Goal: Information Seeking & Learning: Check status

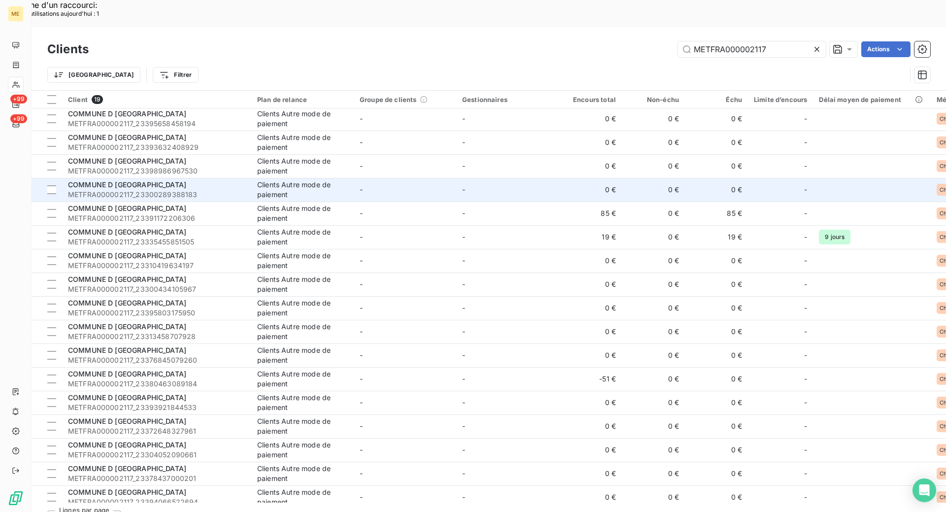
scroll to position [49, 0]
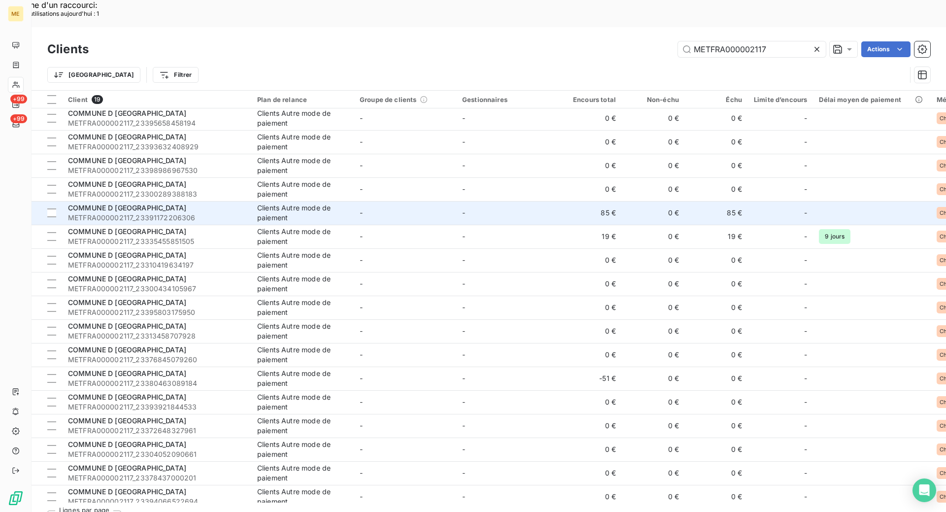
type input "METFRA000002117"
click at [229, 203] on div "COMMUNE D [GEOGRAPHIC_DATA]" at bounding box center [156, 208] width 177 height 10
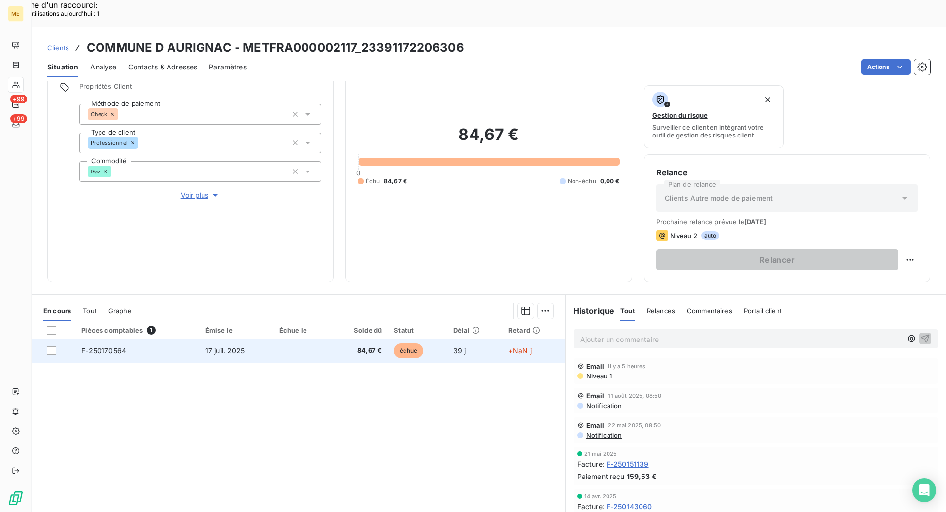
scroll to position [72, 0]
click at [165, 337] on td "F-250170564" at bounding box center [137, 349] width 124 height 24
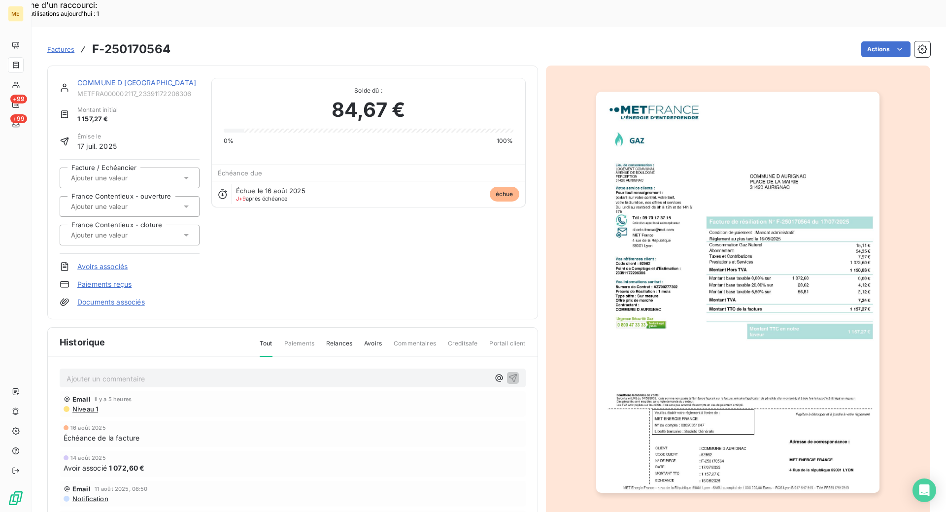
click at [763, 188] on img "button" at bounding box center [737, 292] width 283 height 401
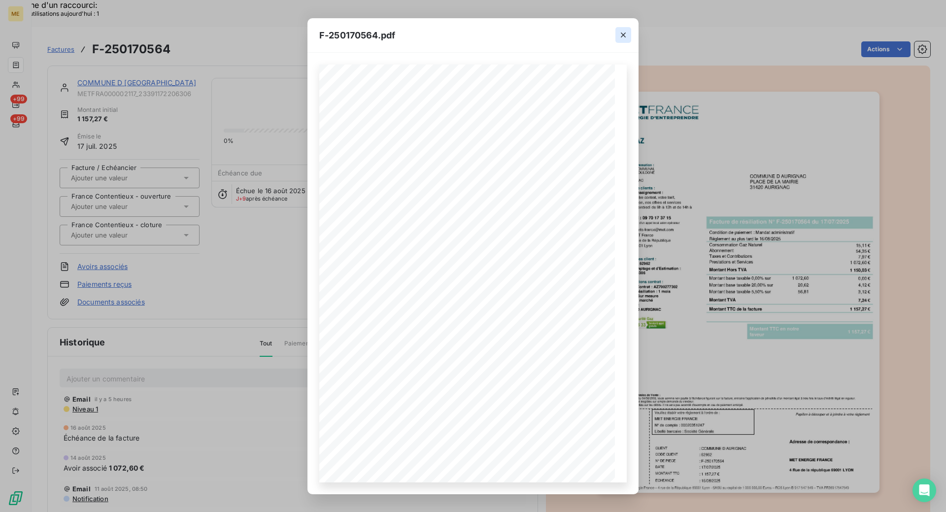
click at [624, 39] on icon "button" at bounding box center [623, 35] width 10 height 10
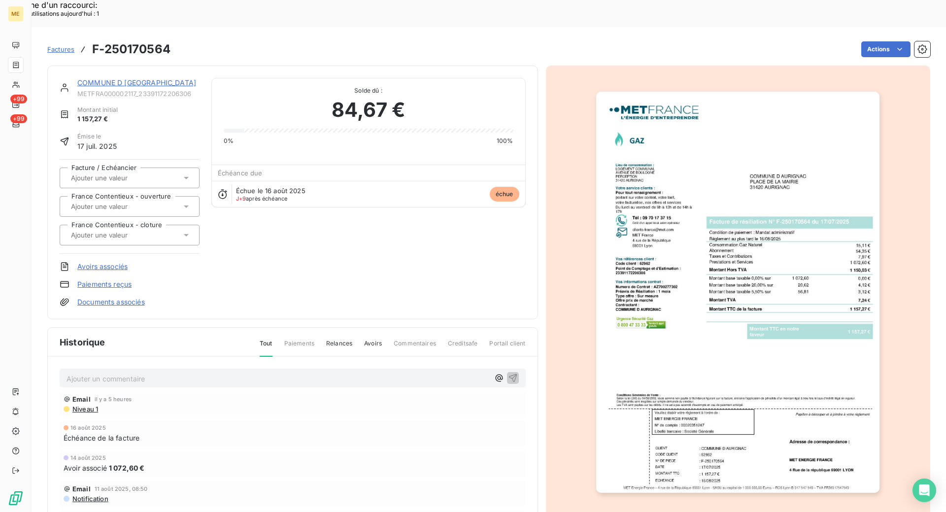
click at [656, 348] on img "button" at bounding box center [737, 292] width 283 height 401
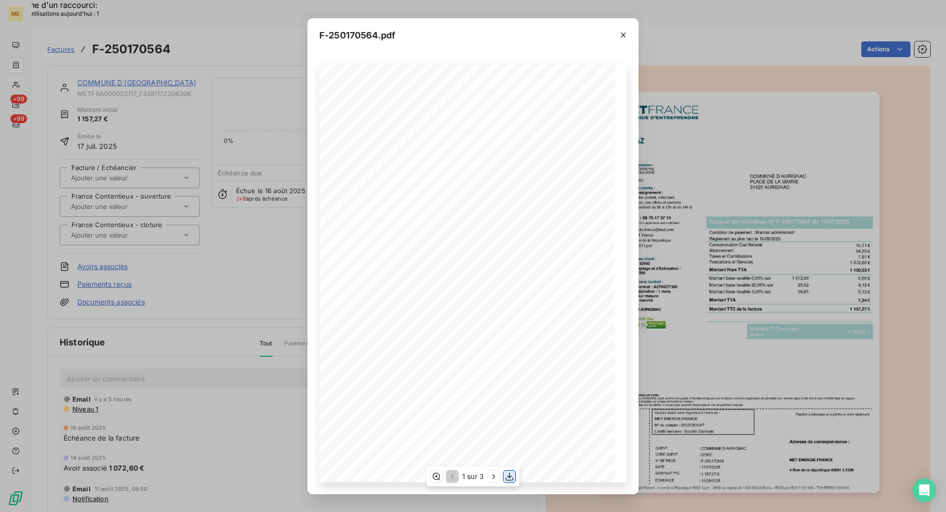
click at [509, 474] on icon "button" at bounding box center [509, 476] width 10 height 10
click at [624, 37] on icon "button" at bounding box center [623, 35] width 10 height 10
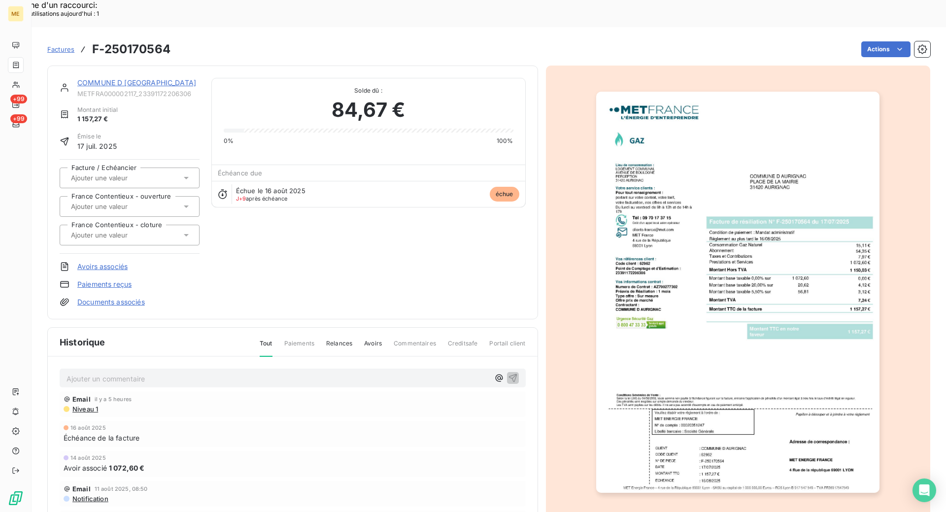
click at [117, 78] on link "COMMUNE D [GEOGRAPHIC_DATA]" at bounding box center [136, 82] width 119 height 8
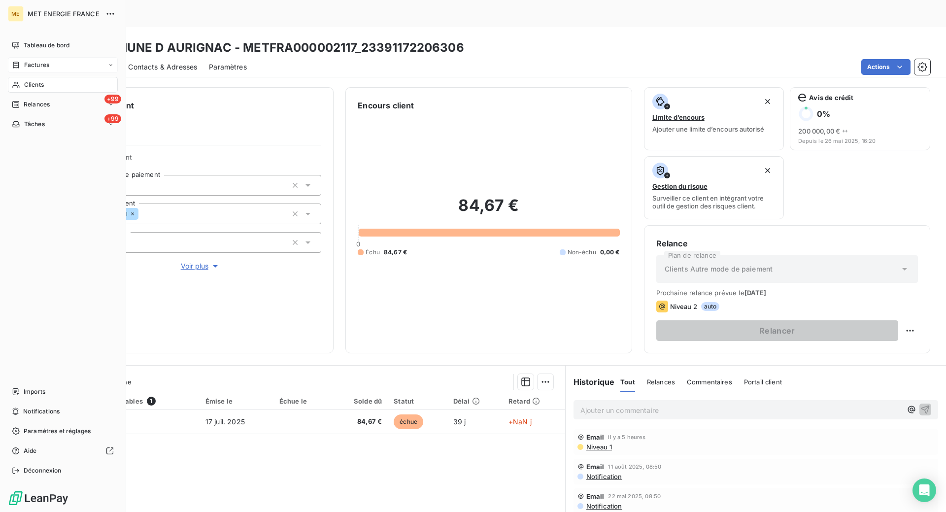
click at [37, 60] on div "Factures" at bounding box center [63, 65] width 110 height 16
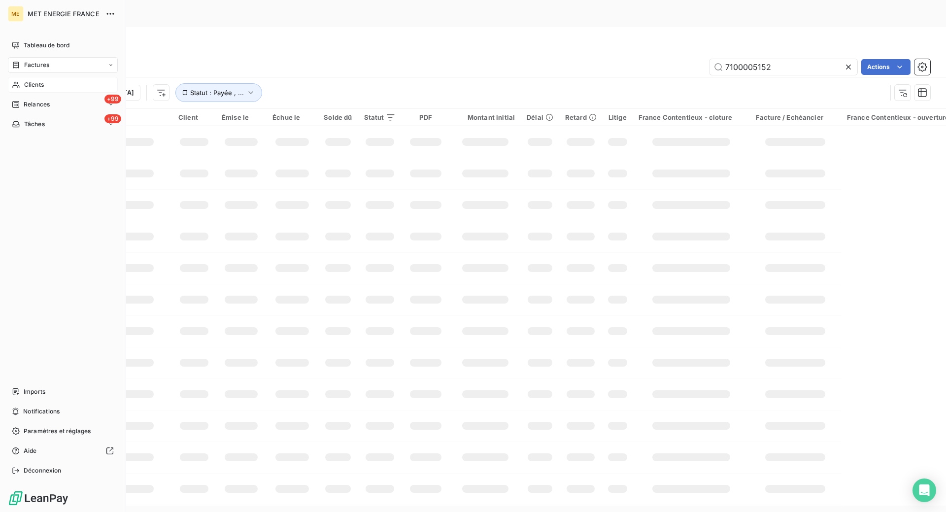
click at [47, 80] on div "Clients" at bounding box center [63, 85] width 110 height 16
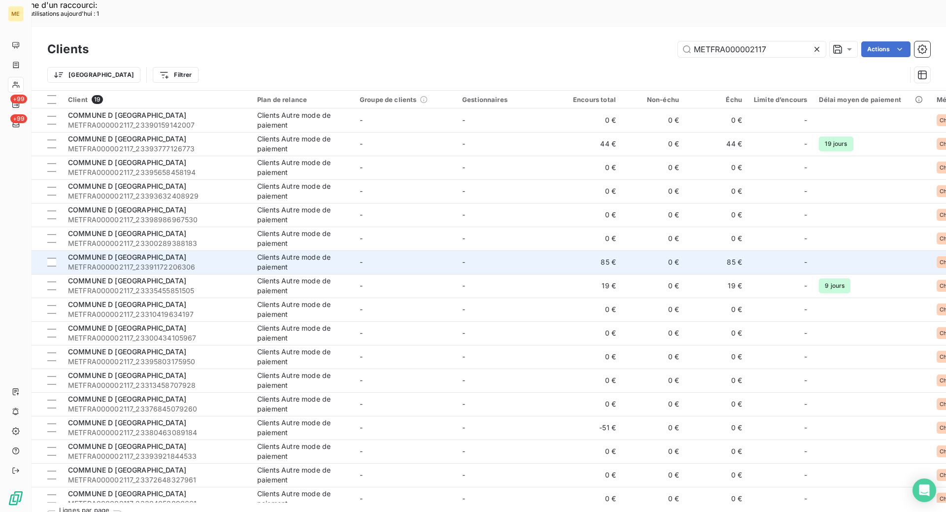
click at [186, 262] on span "METFRA000002117_23391172206306" at bounding box center [156, 267] width 177 height 10
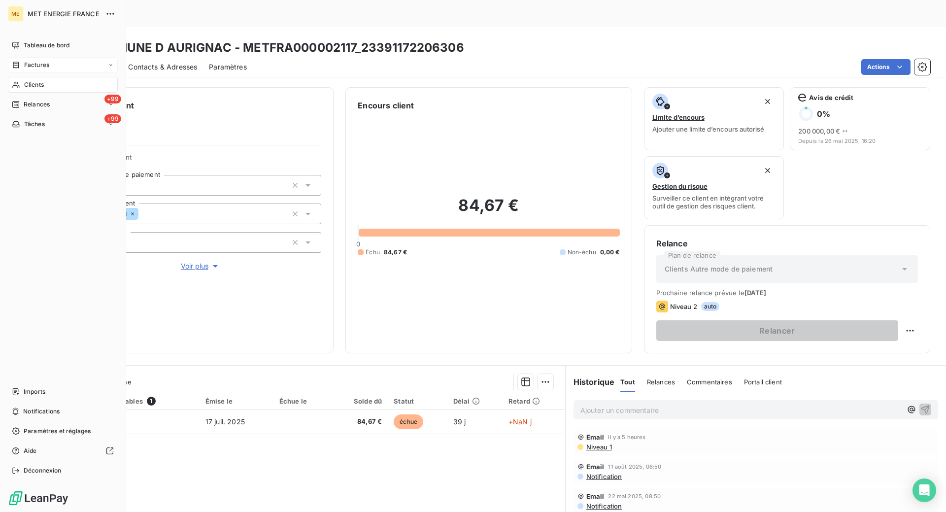
click at [19, 64] on icon at bounding box center [16, 65] width 6 height 6
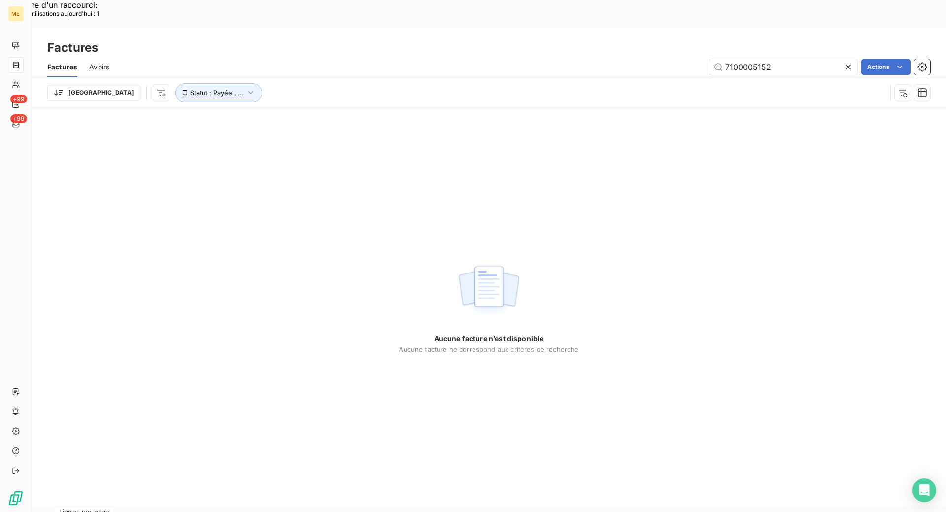
drag, startPoint x: 909, startPoint y: 108, endPoint x: 891, endPoint y: 105, distance: 19.0
click at [905, 108] on div "Aucune facture n’est disponible Aucune facture ne correspond aux critères de re…" at bounding box center [489, 306] width 914 height 397
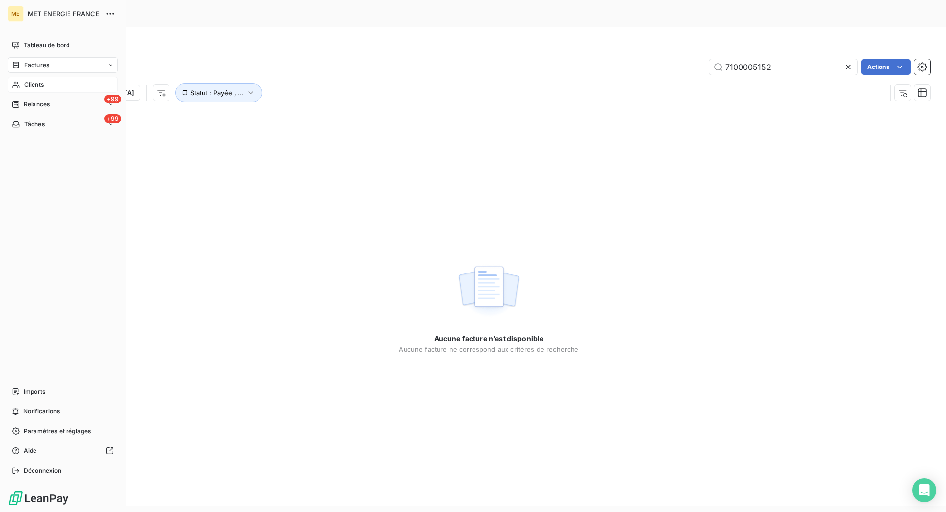
click at [30, 84] on span "Clients" at bounding box center [34, 84] width 20 height 9
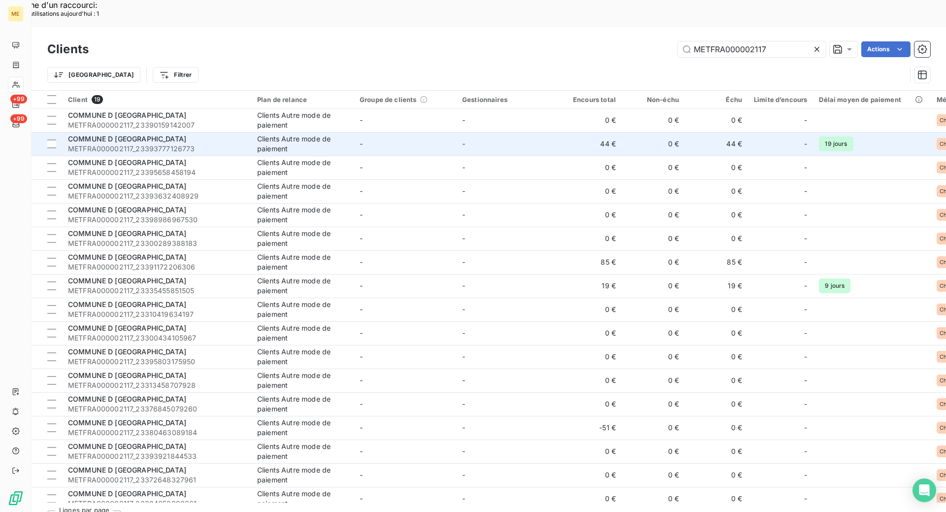
click at [179, 144] on span "METFRA000002117_23393777126773" at bounding box center [156, 149] width 177 height 10
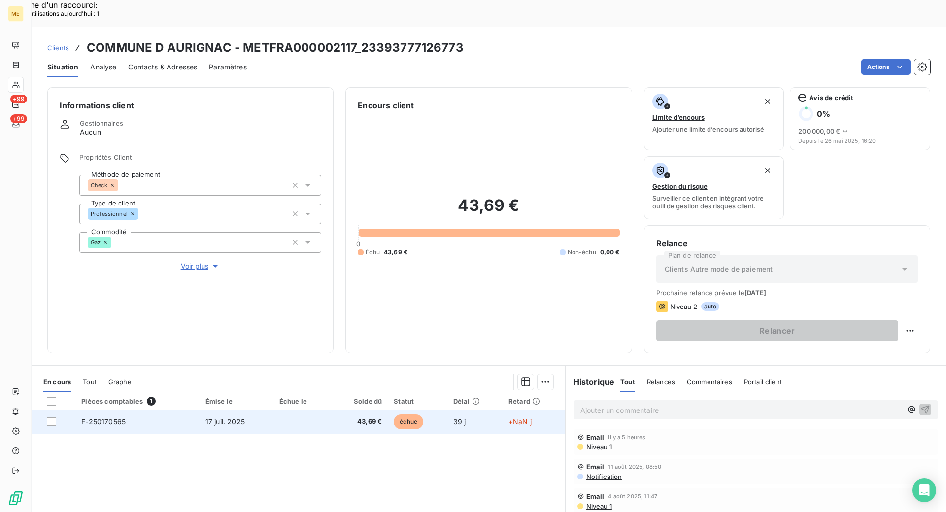
click at [153, 410] on td "F-250170565" at bounding box center [137, 422] width 124 height 24
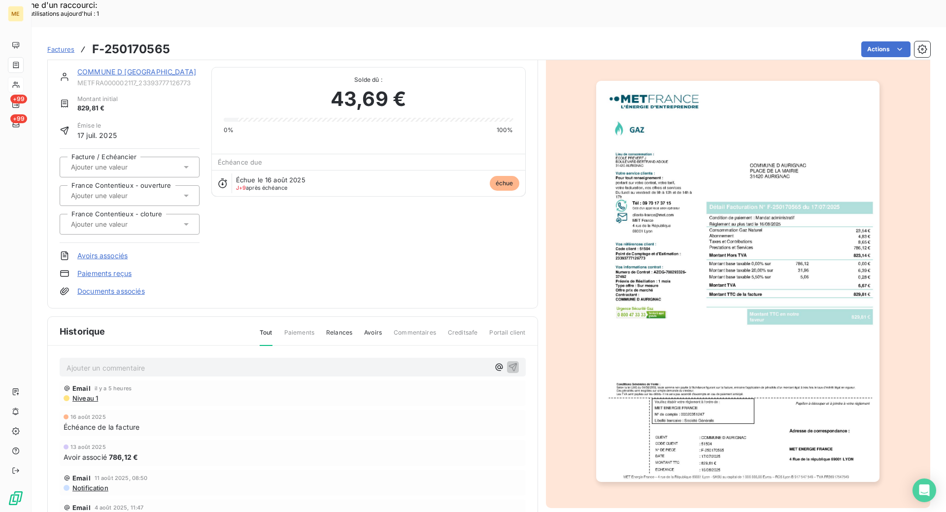
scroll to position [34, 0]
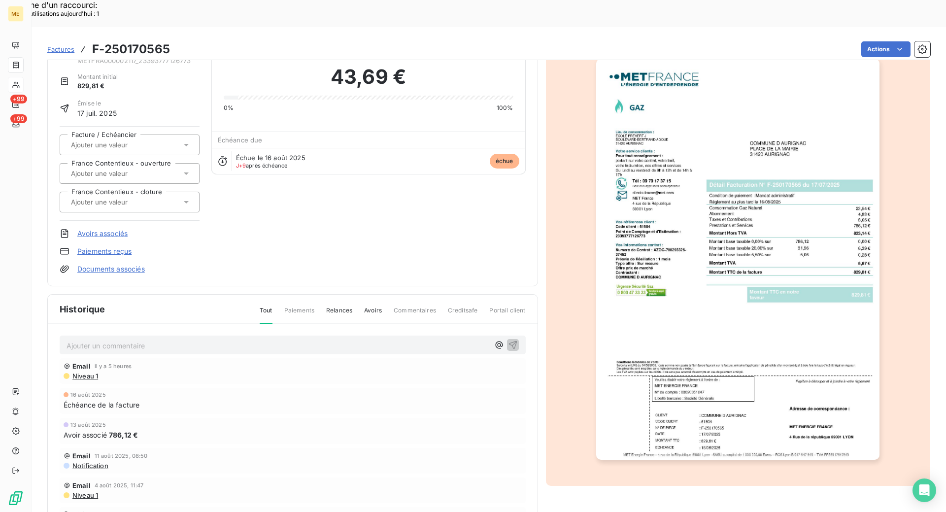
click at [706, 308] on img "button" at bounding box center [737, 259] width 283 height 401
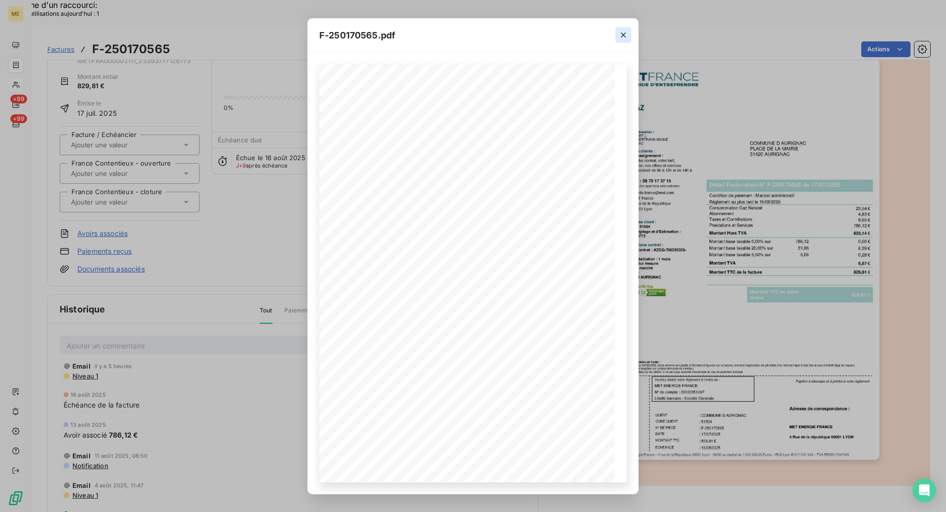
click at [627, 31] on icon "button" at bounding box center [623, 35] width 10 height 10
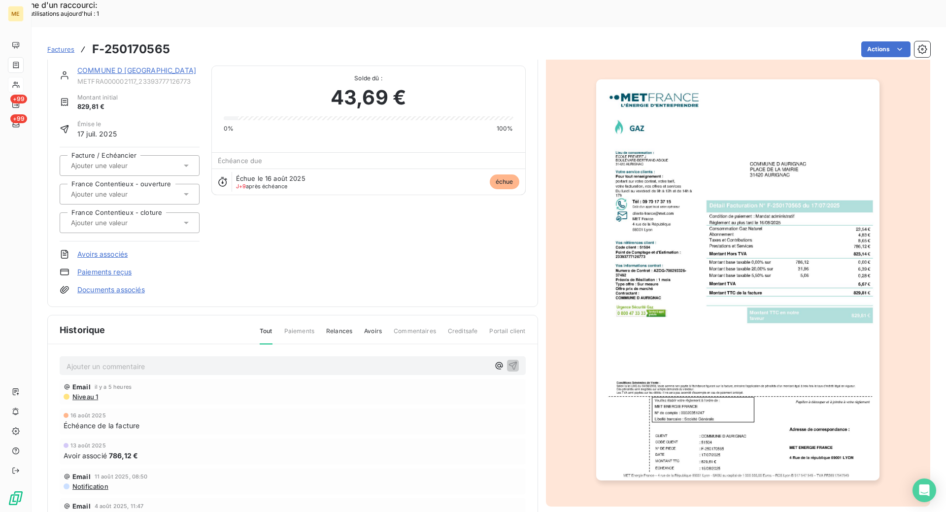
scroll to position [0, 0]
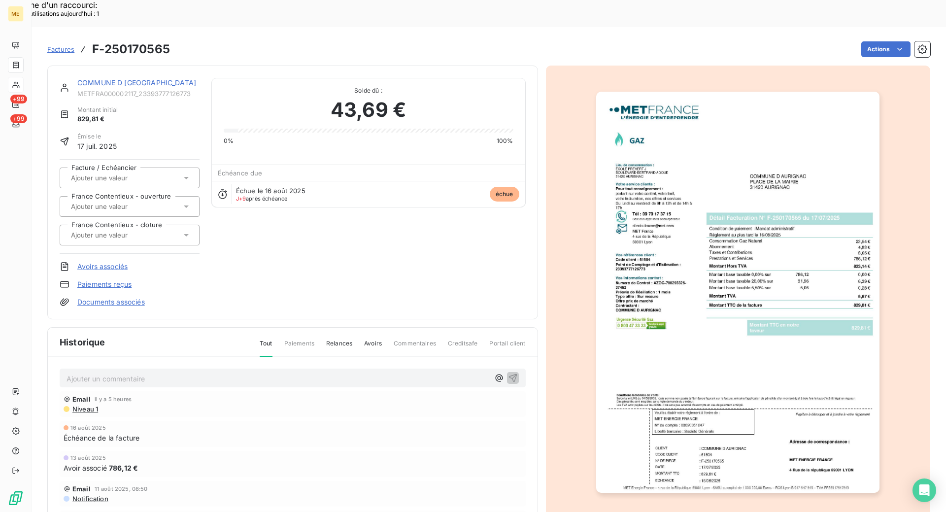
click at [135, 78] on link "COMMUNE D [GEOGRAPHIC_DATA]" at bounding box center [136, 82] width 119 height 8
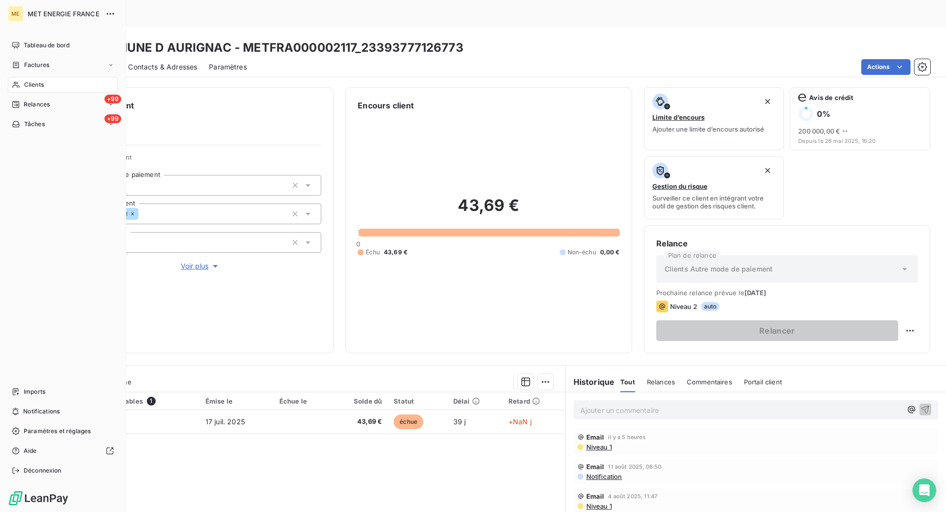
click at [42, 84] on span "Clients" at bounding box center [34, 84] width 20 height 9
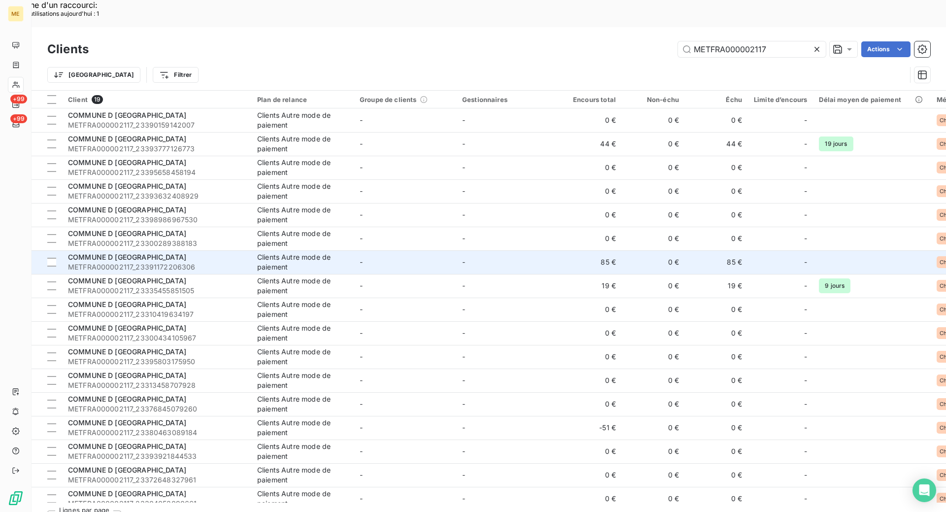
click at [353, 250] on td "Clients Autre mode de paiement" at bounding box center [302, 262] width 102 height 24
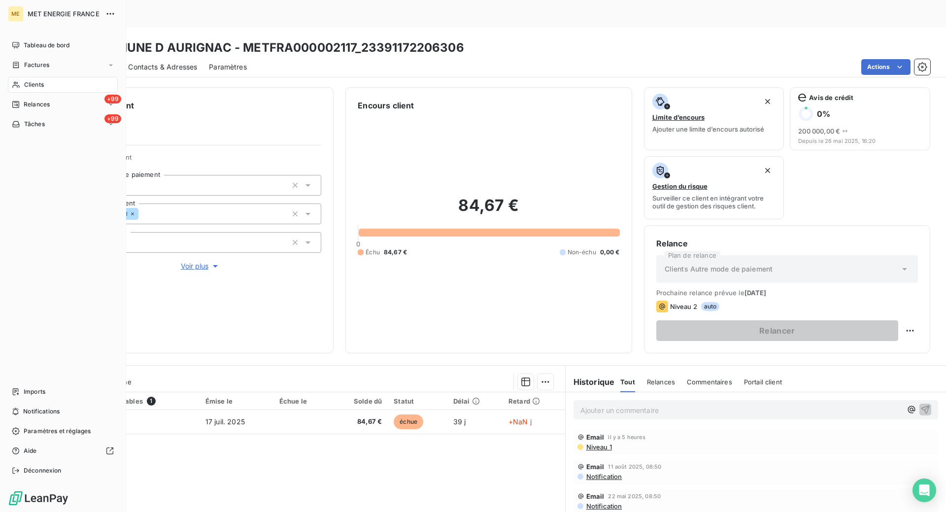
click at [16, 82] on icon at bounding box center [16, 85] width 8 height 8
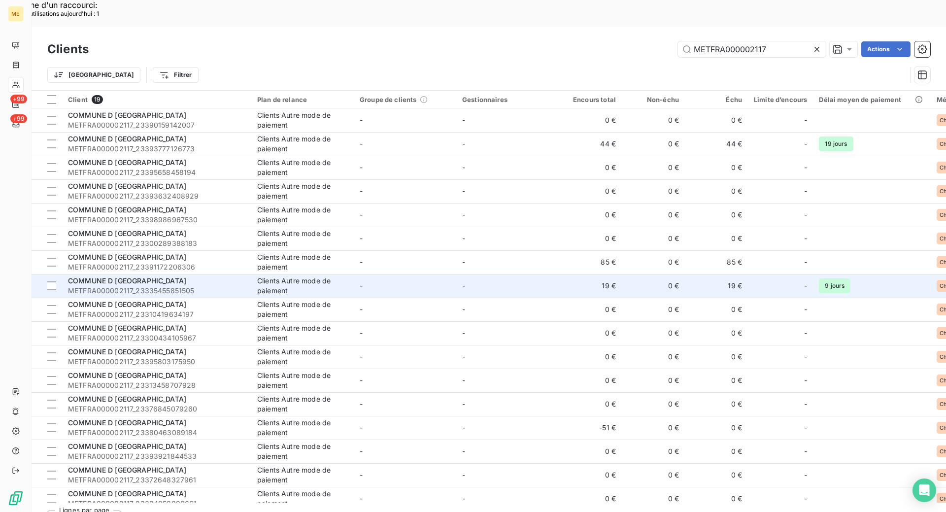
click at [296, 276] on div "Clients Autre mode de paiement" at bounding box center [302, 286] width 91 height 20
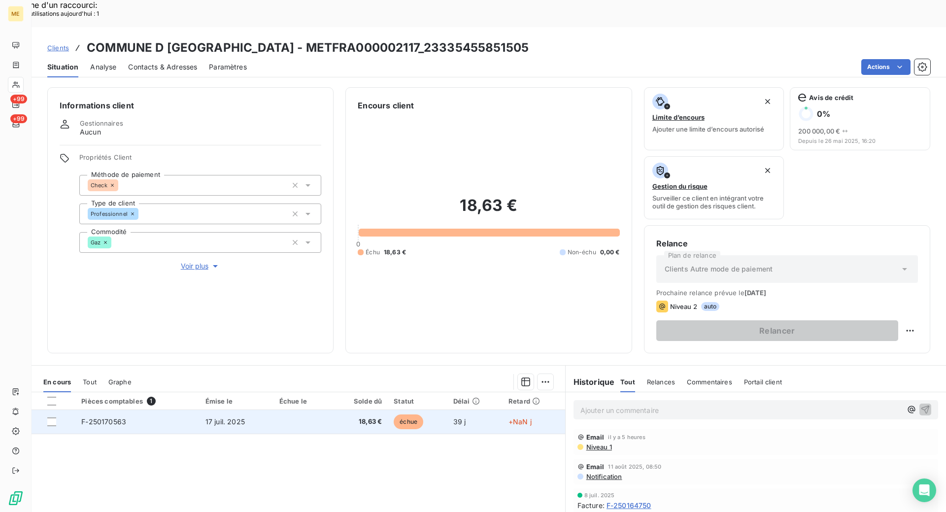
click at [322, 410] on td at bounding box center [301, 422] width 57 height 24
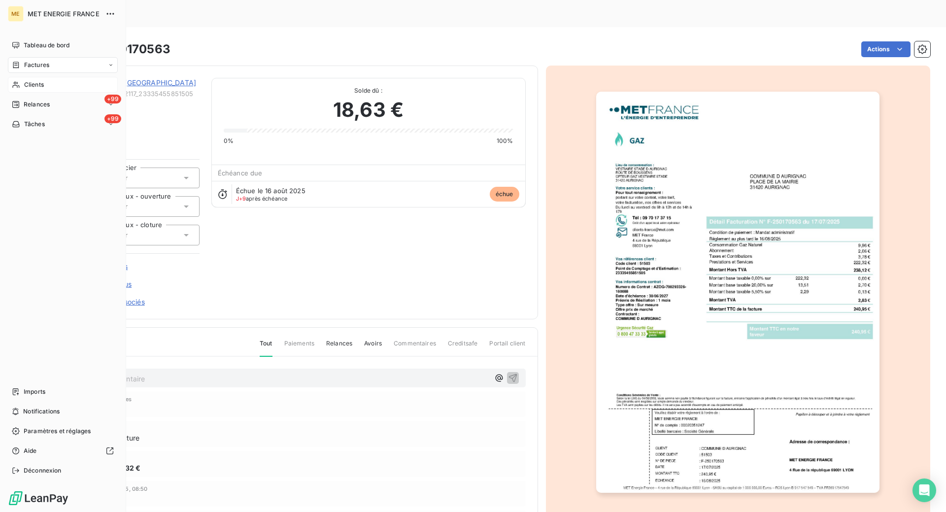
click at [38, 84] on span "Clients" at bounding box center [34, 84] width 20 height 9
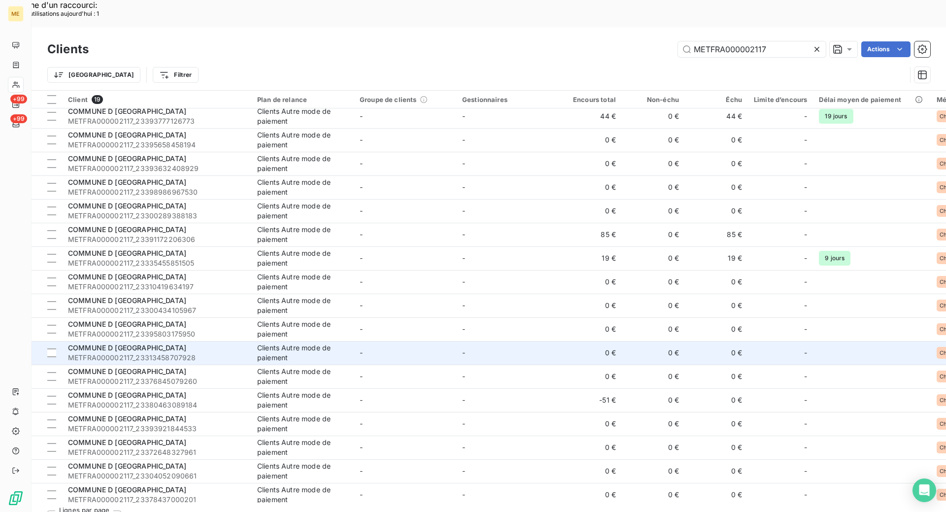
scroll to position [60, 0]
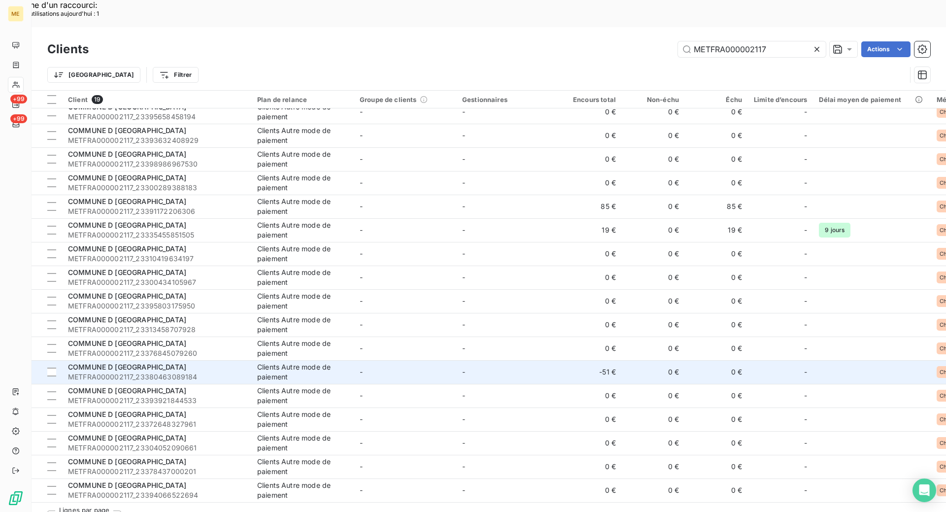
click at [191, 372] on span "METFRA000002117_23380463089184" at bounding box center [156, 377] width 177 height 10
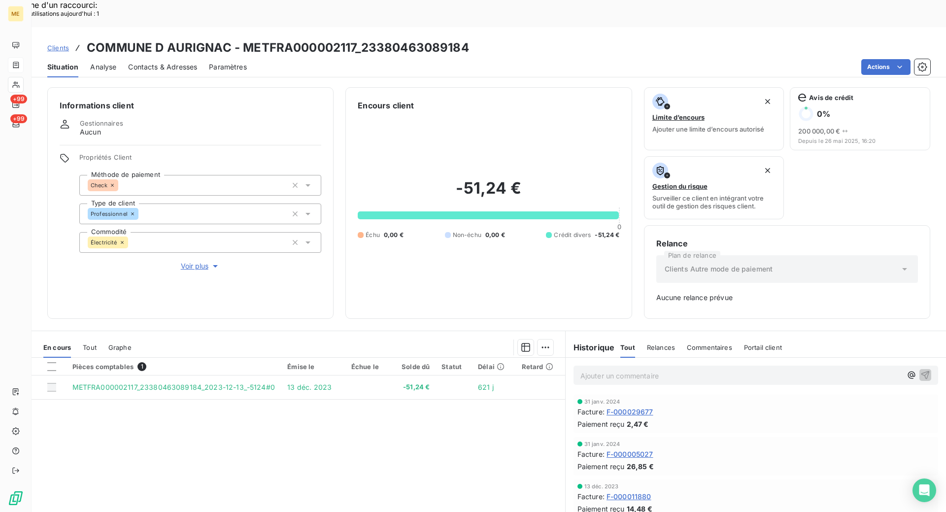
click at [23, 67] on div at bounding box center [16, 65] width 16 height 16
click at [15, 65] on icon at bounding box center [16, 65] width 8 height 8
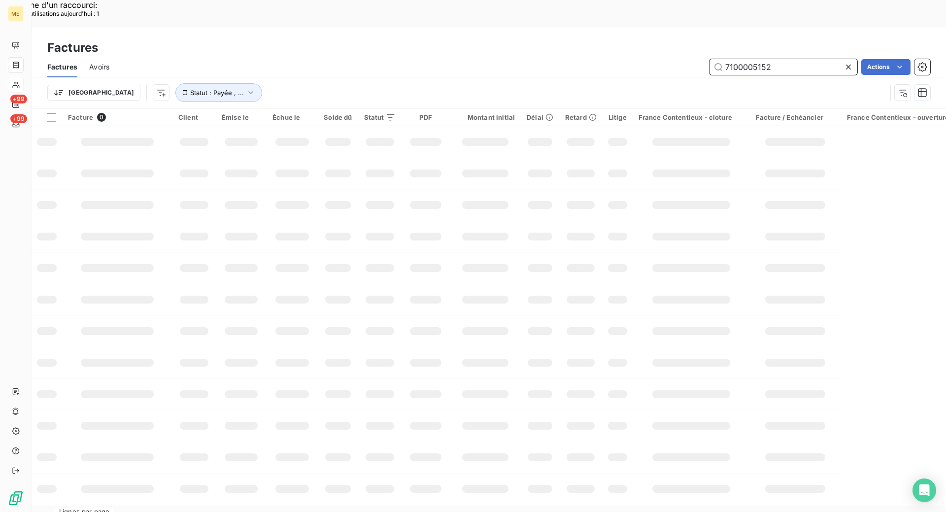
click at [740, 59] on input "7100005152" at bounding box center [783, 67] width 148 height 16
click at [741, 59] on input "7100005152" at bounding box center [783, 67] width 148 height 16
click at [742, 59] on input "7100005152" at bounding box center [783, 67] width 148 height 16
paste input "F-250171554"
click at [728, 59] on input "F-250171554" at bounding box center [783, 67] width 148 height 16
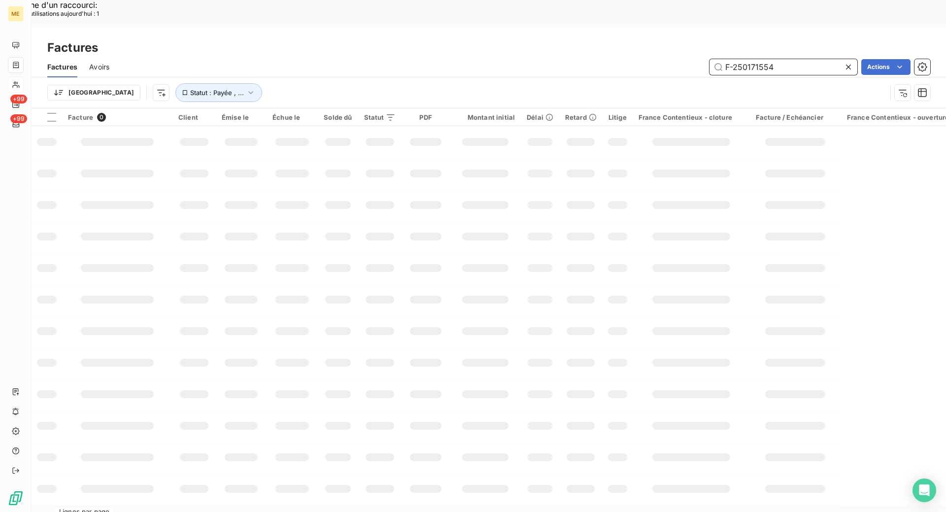
click at [807, 59] on input "F-250171554" at bounding box center [783, 67] width 148 height 16
type input "F-250171554"
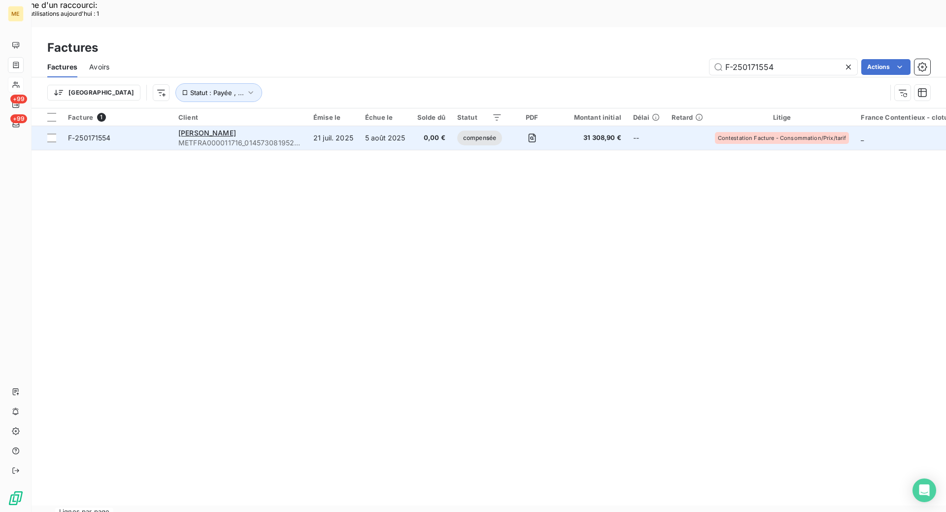
click at [146, 133] on span "F-250171554" at bounding box center [117, 138] width 99 height 10
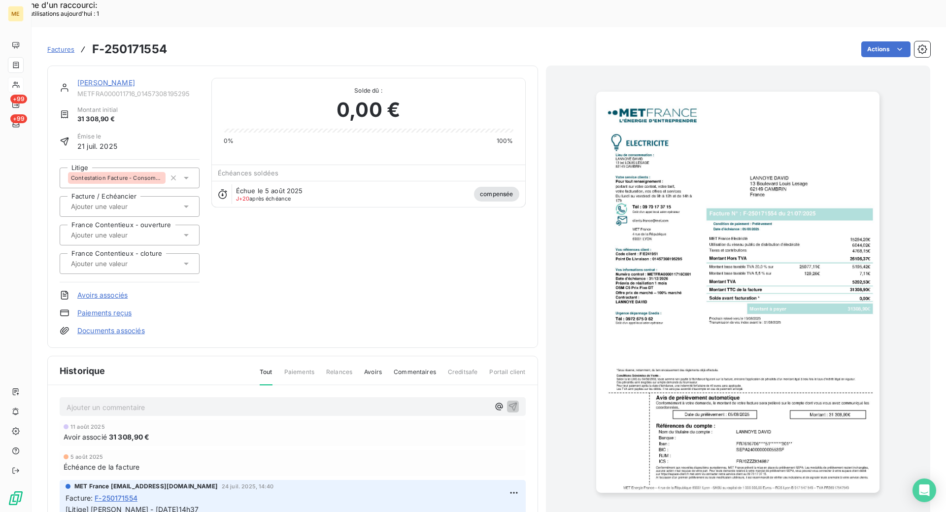
click at [665, 241] on img "button" at bounding box center [737, 292] width 283 height 401
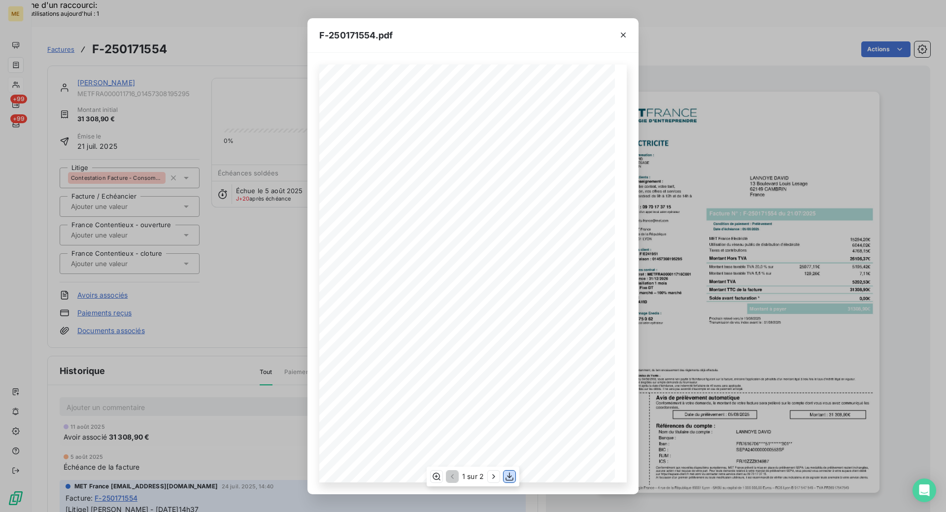
drag, startPoint x: 509, startPoint y: 474, endPoint x: 510, endPoint y: 460, distance: 14.3
click at [509, 473] on icon "button" at bounding box center [509, 476] width 10 height 10
click at [625, 36] on icon "button" at bounding box center [623, 35] width 5 height 5
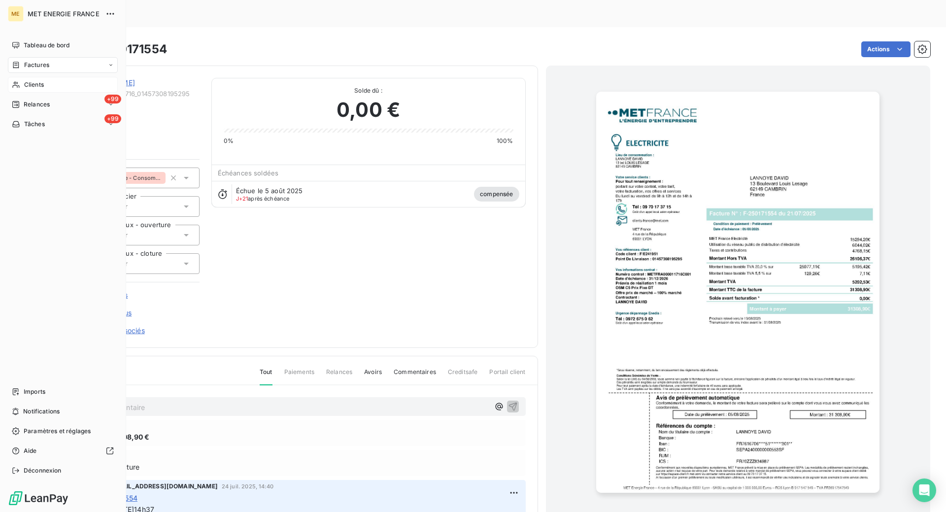
click at [65, 82] on div "Clients" at bounding box center [63, 85] width 110 height 16
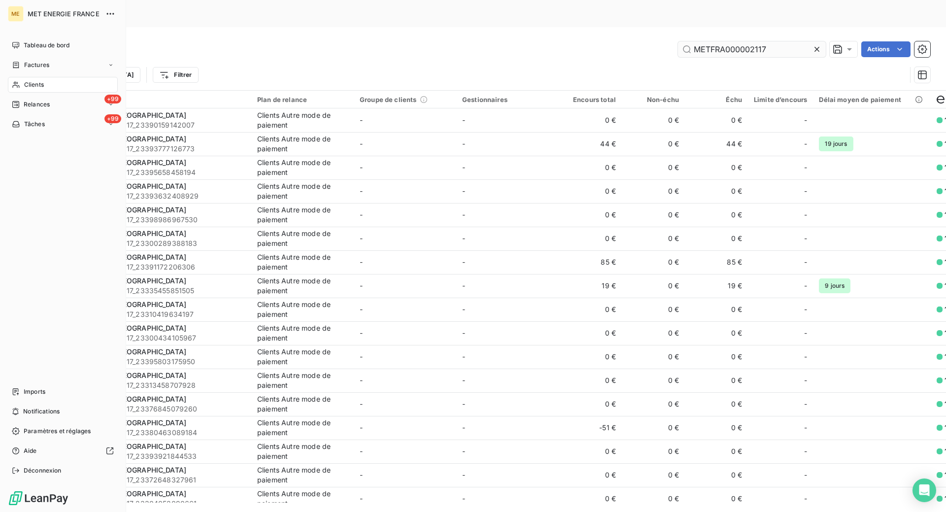
click at [706, 60] on div "Trier Filtrer" at bounding box center [488, 75] width 883 height 31
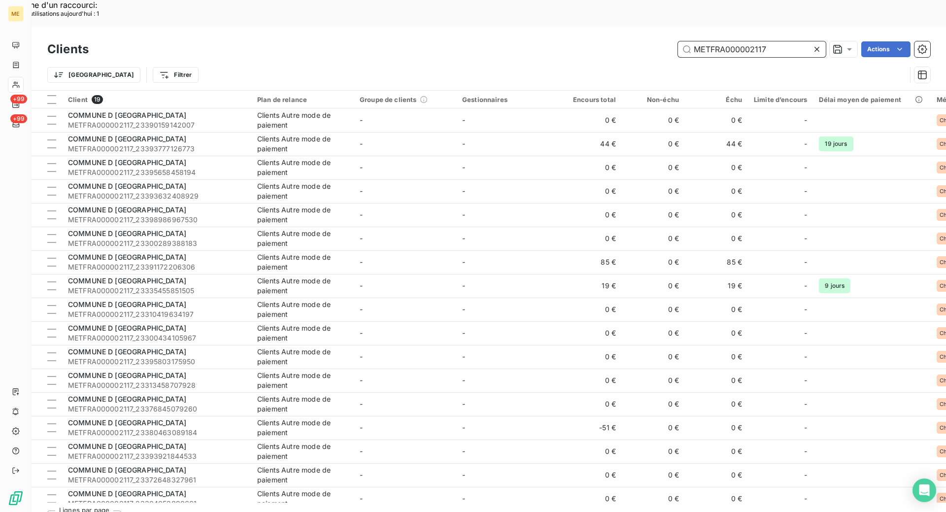
click at [705, 41] on input "METFRA000002117" at bounding box center [752, 49] width 148 height 16
paste input "25369753916488"
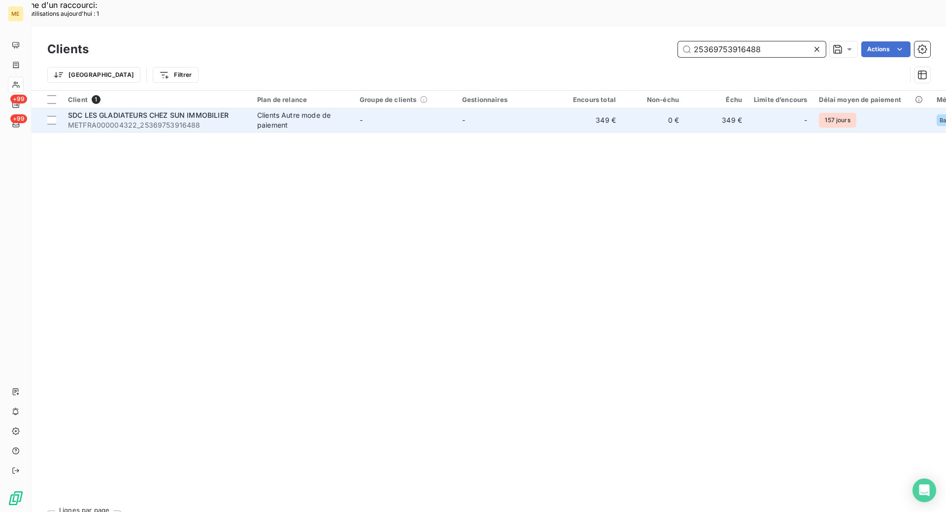
type input "25369753916488"
click at [242, 120] on span "METFRA000004322_25369753916488" at bounding box center [156, 125] width 177 height 10
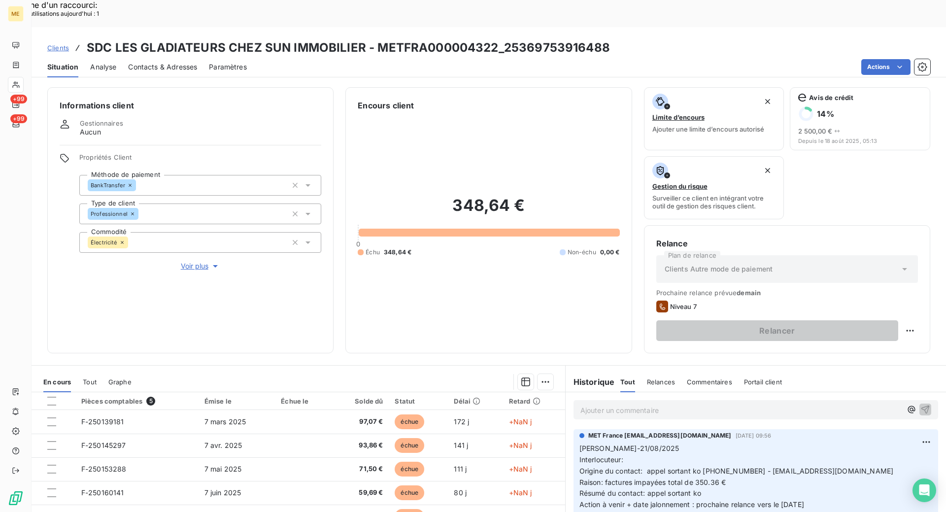
click at [556, 371] on div "En cours Tout Graphe" at bounding box center [299, 381] width 534 height 21
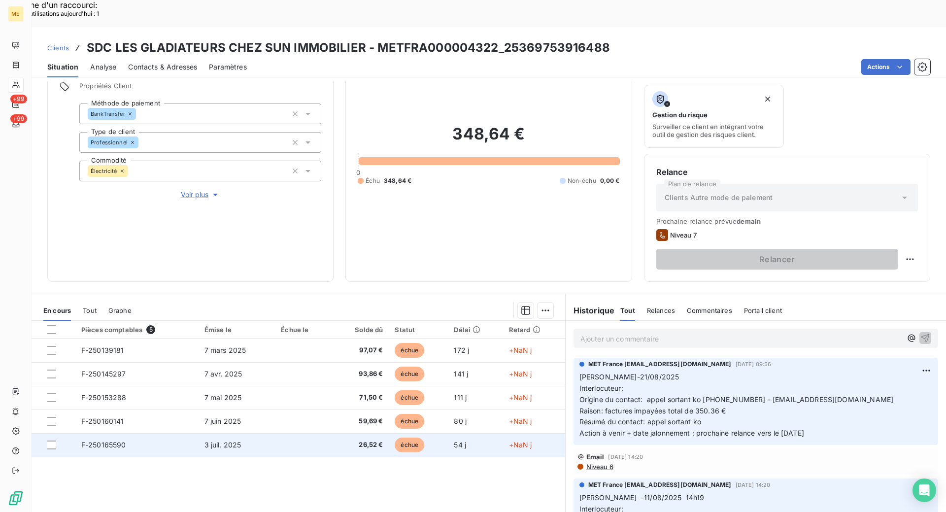
scroll to position [72, 0]
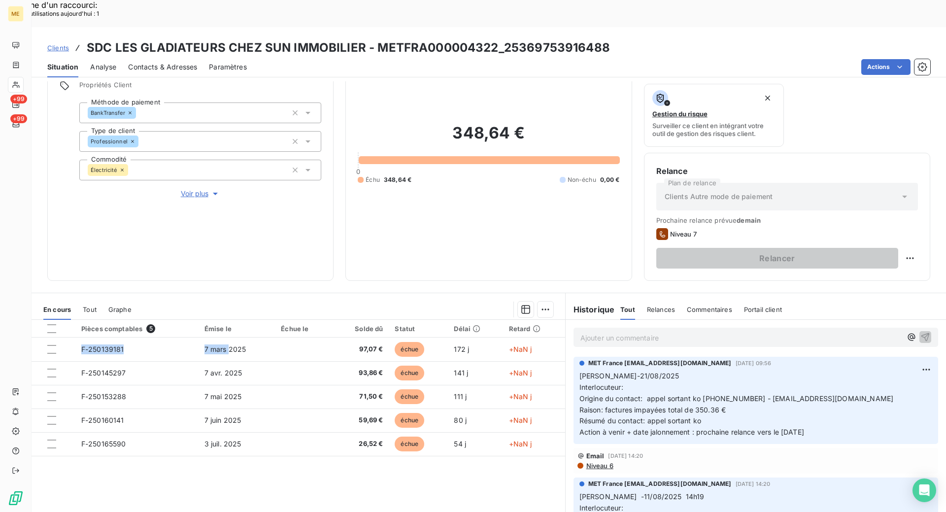
drag, startPoint x: 229, startPoint y: 312, endPoint x: 416, endPoint y: 287, distance: 188.9
click at [413, 299] on div "En cours Tout Graphe Pièces comptables 5 Émise le Échue le Solde dû Statut Déla…" at bounding box center [299, 419] width 534 height 240
copy h3 "METFRA000004322"
drag, startPoint x: 376, startPoint y: 13, endPoint x: 325, endPoint y: 41, distance: 58.4
click at [467, 39] on h3 "SDC LES GLADIATEURS CHEZ SUN IMMOBILIER - METFRA000004322_25369753916488" at bounding box center [348, 48] width 523 height 18
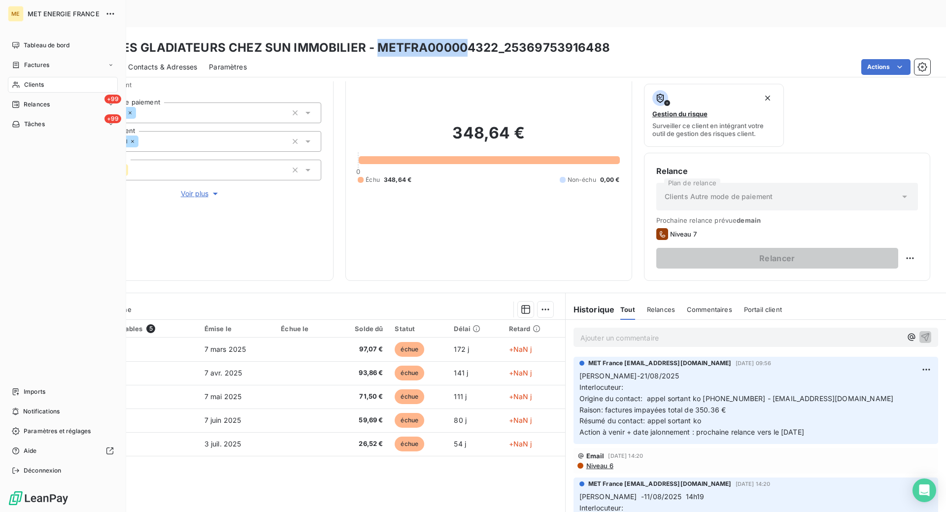
click at [44, 86] on span "Clients" at bounding box center [34, 84] width 20 height 9
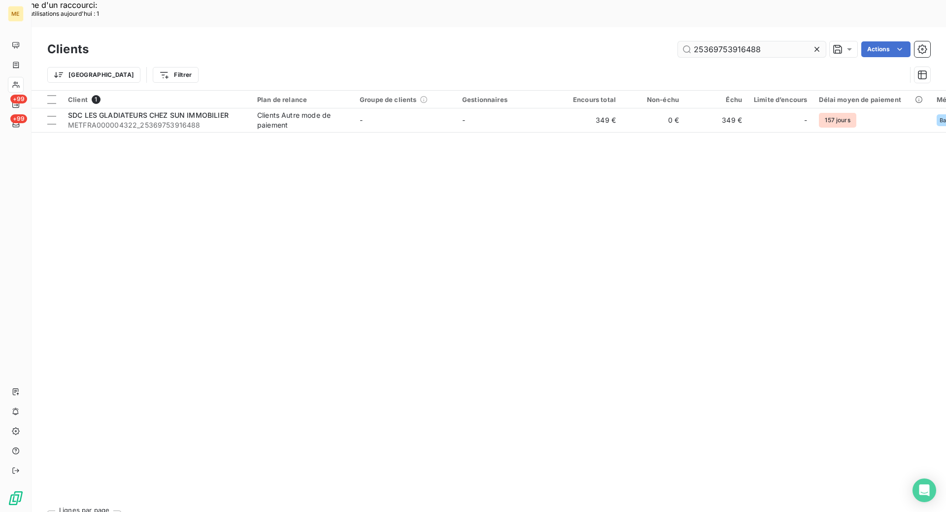
click at [758, 41] on input "25369753916488" at bounding box center [752, 49] width 148 height 16
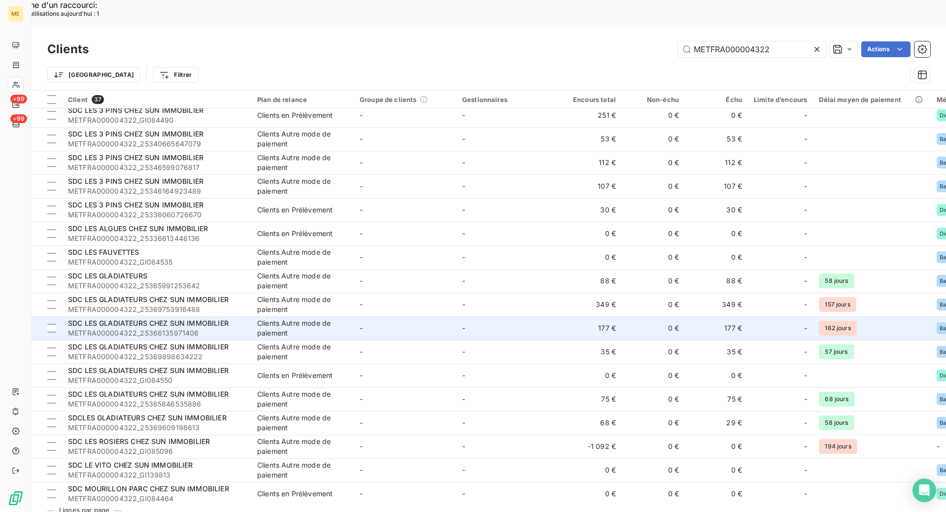
scroll to position [485, 0]
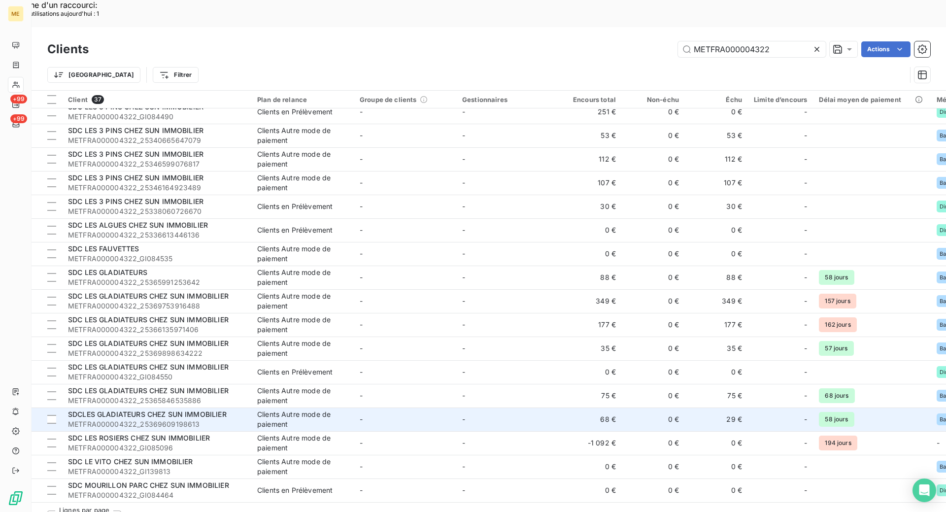
type input "METFRA000004322"
click at [396, 407] on td "-" at bounding box center [405, 419] width 102 height 24
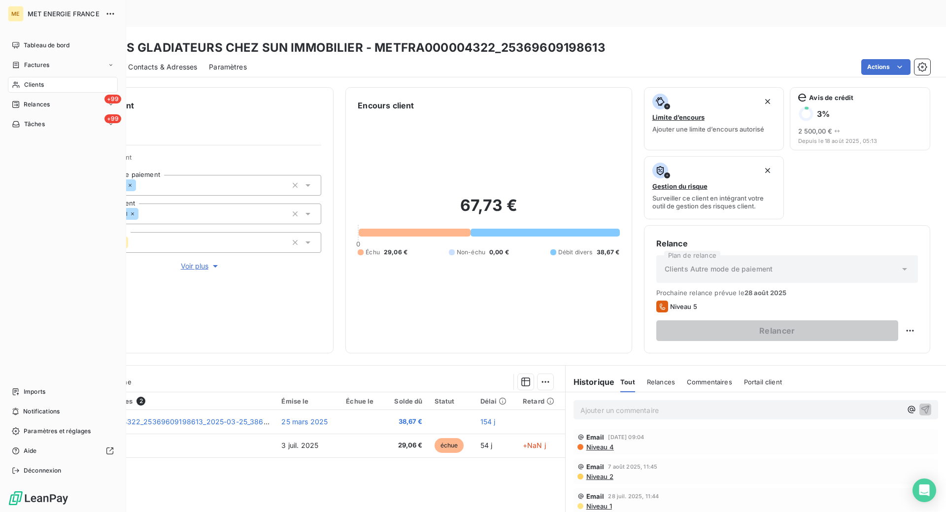
click at [31, 90] on div "Clients" at bounding box center [63, 85] width 110 height 16
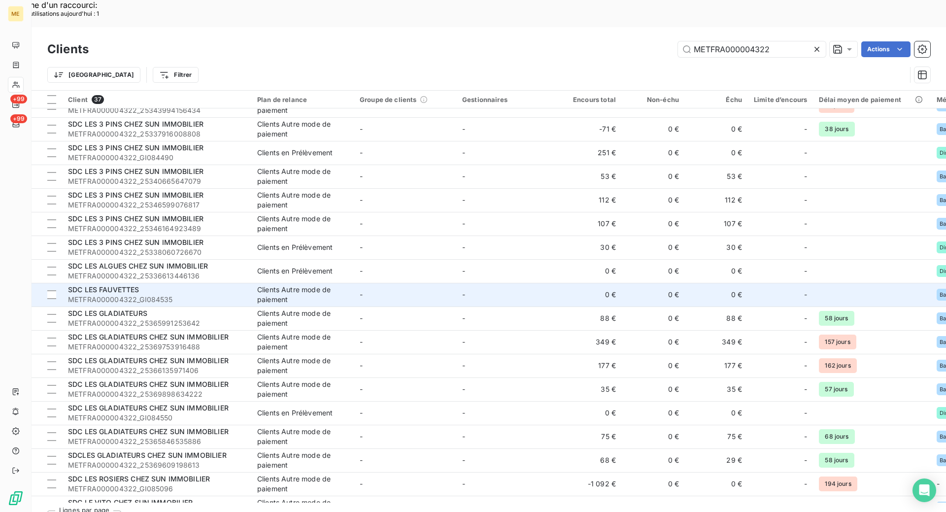
scroll to position [443, 0]
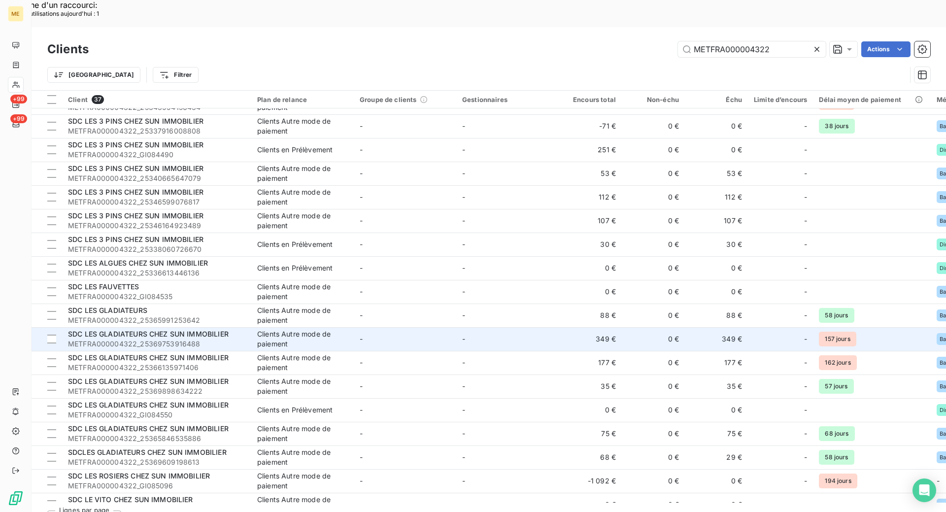
click at [370, 327] on td "-" at bounding box center [405, 339] width 102 height 24
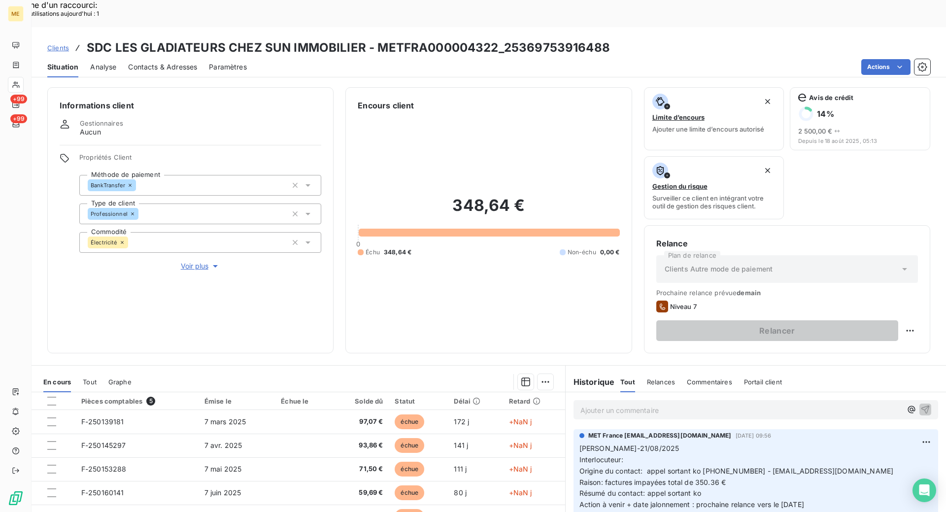
scroll to position [72, 0]
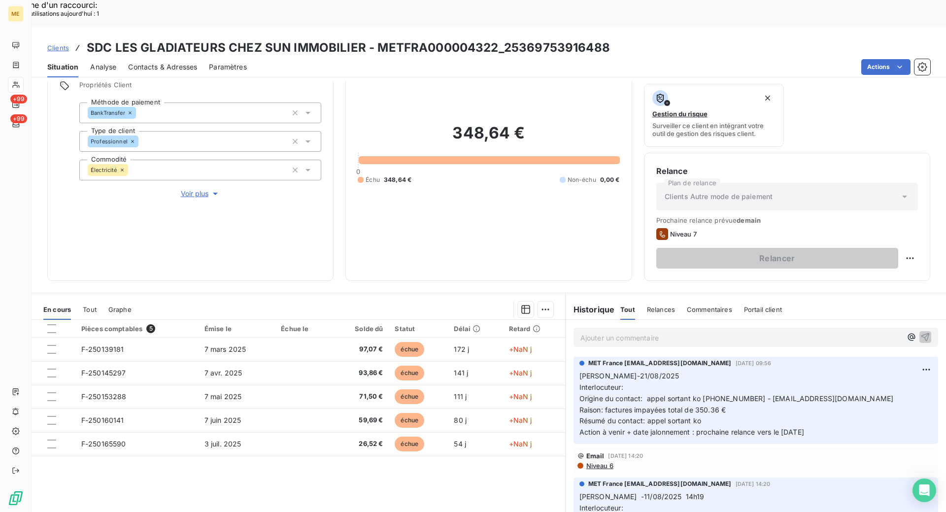
click at [616, 332] on p "Ajouter un commentaire ﻿" at bounding box center [740, 338] width 321 height 12
click at [672, 332] on p "Kenza/ Interaction du" at bounding box center [740, 337] width 321 height 11
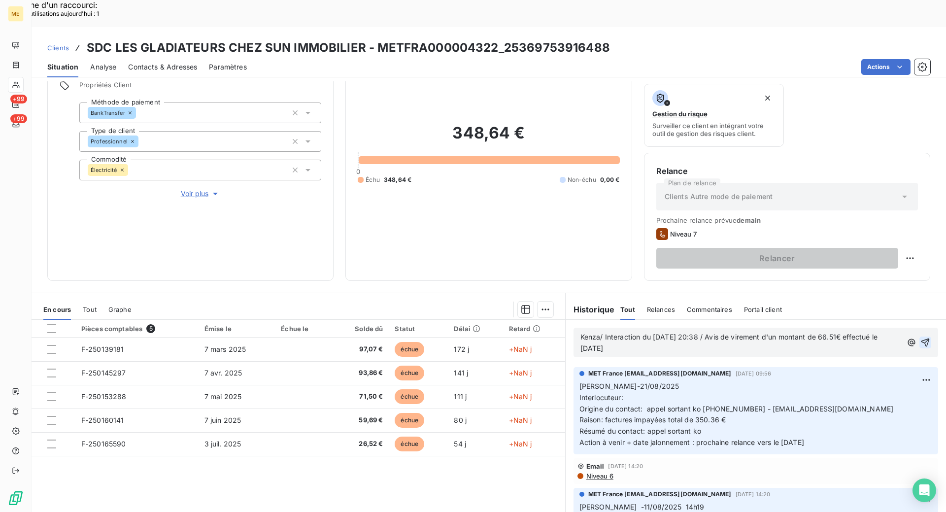
click at [921, 338] on icon "button" at bounding box center [925, 342] width 8 height 8
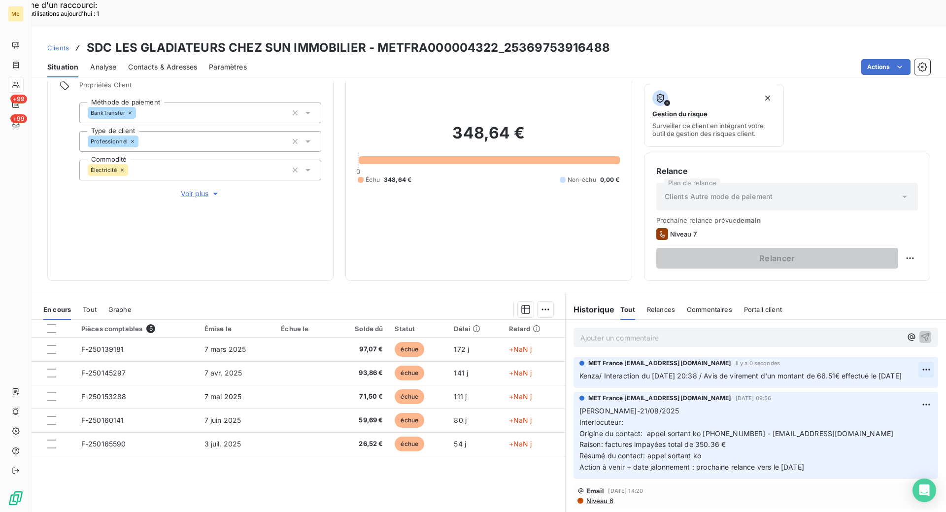
click at [891, 368] on div "Editer" at bounding box center [887, 364] width 55 height 16
click at [637, 370] on p "Kenza/ Interaction du [DATE] 20:38 / Avis de virement d'un montant de 66.51€ ef…" at bounding box center [748, 375] width 339 height 11
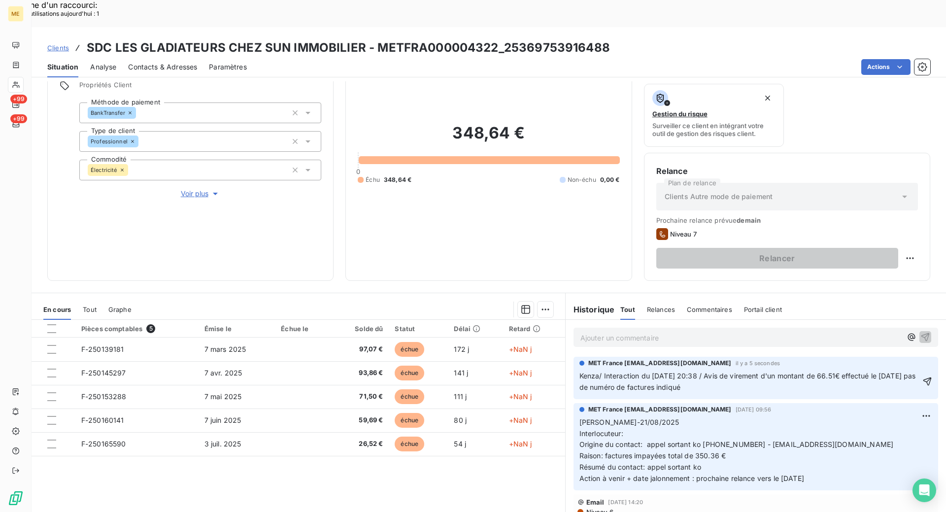
click at [705, 370] on p "Kenza/ Interaction du [DATE] 20:38 / Avis de virement d'un montant de 66.51€ ef…" at bounding box center [749, 381] width 341 height 23
click at [922, 376] on icon "button" at bounding box center [927, 381] width 10 height 10
copy h3 "METFRA000004322"
drag, startPoint x: 376, startPoint y: 20, endPoint x: 495, endPoint y: 21, distance: 118.2
click at [495, 39] on h3 "SDC LES GLADIATEURS CHEZ SUN IMMOBILIER - METFRA000004322_25369753916488" at bounding box center [348, 48] width 523 height 18
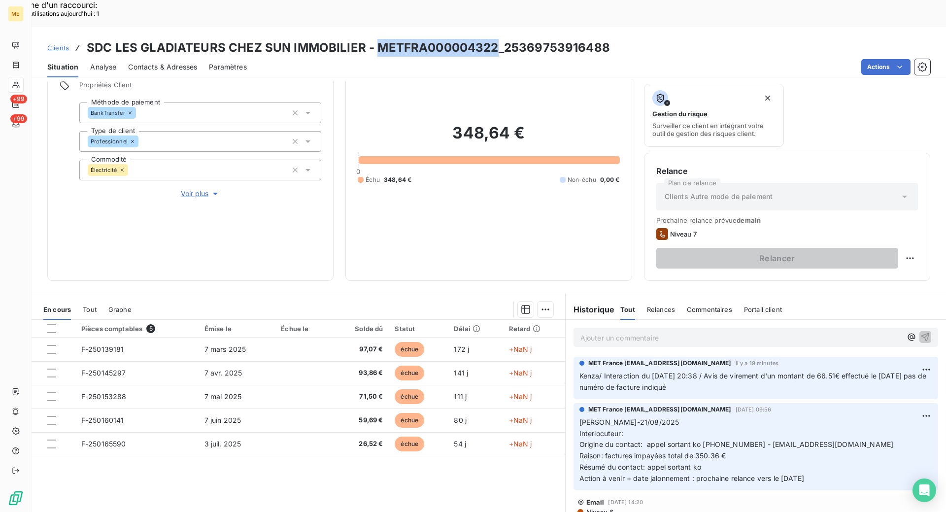
click at [16, 84] on icon at bounding box center [16, 85] width 8 height 8
click at [22, 80] on div at bounding box center [16, 85] width 16 height 16
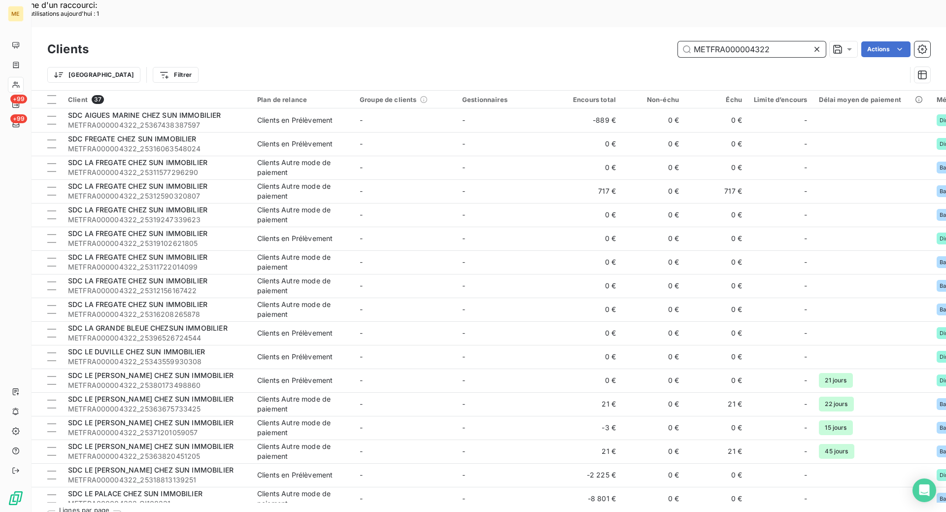
click at [736, 41] on input "METFRA000004322" at bounding box center [752, 49] width 148 height 16
paste input "5948"
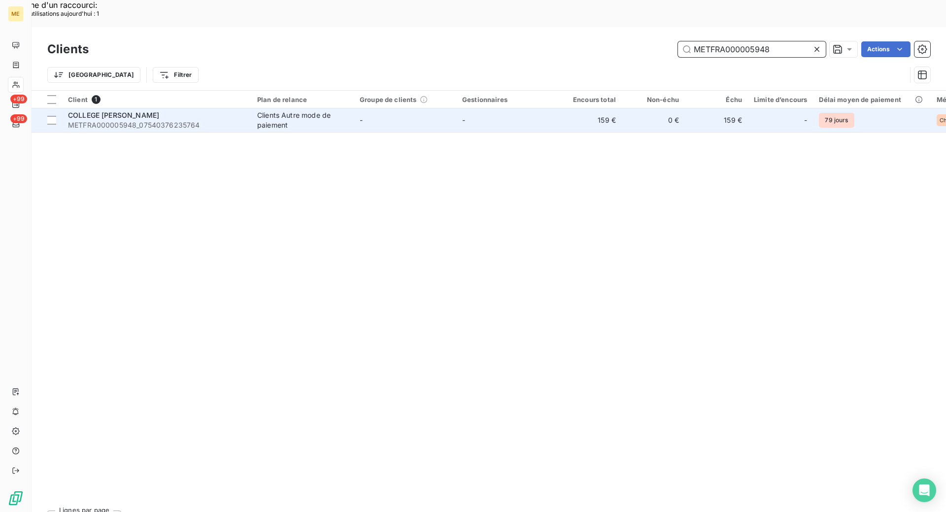
type input "METFRA000005948"
click at [185, 110] on div "COLLEGE [PERSON_NAME]" at bounding box center [156, 115] width 177 height 10
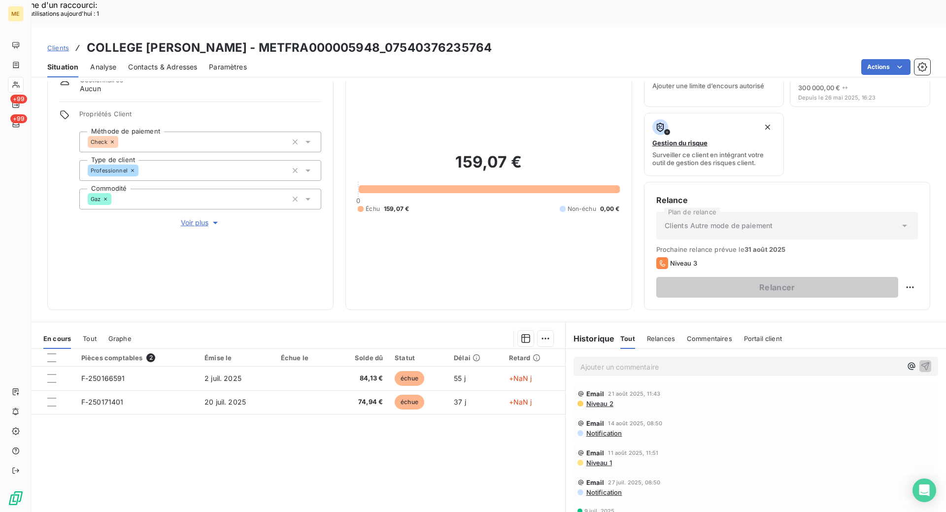
scroll to position [23, 0]
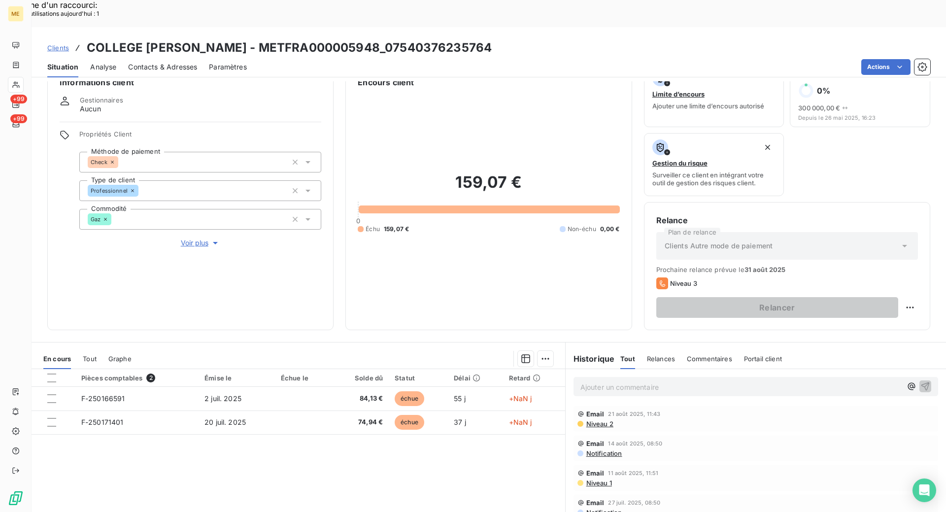
click at [177, 57] on div "Contacts & Adresses" at bounding box center [162, 67] width 69 height 21
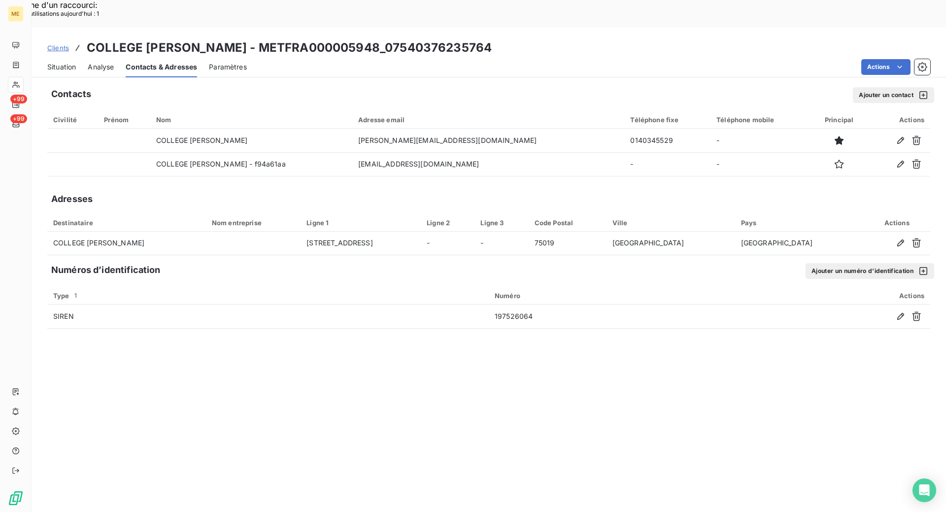
click at [57, 62] on span "Situation" at bounding box center [61, 67] width 29 height 10
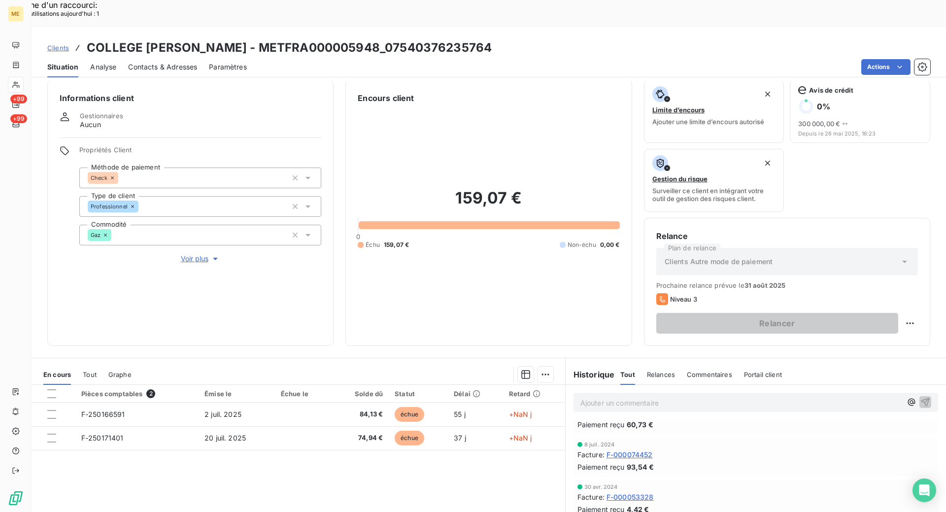
scroll to position [0, 0]
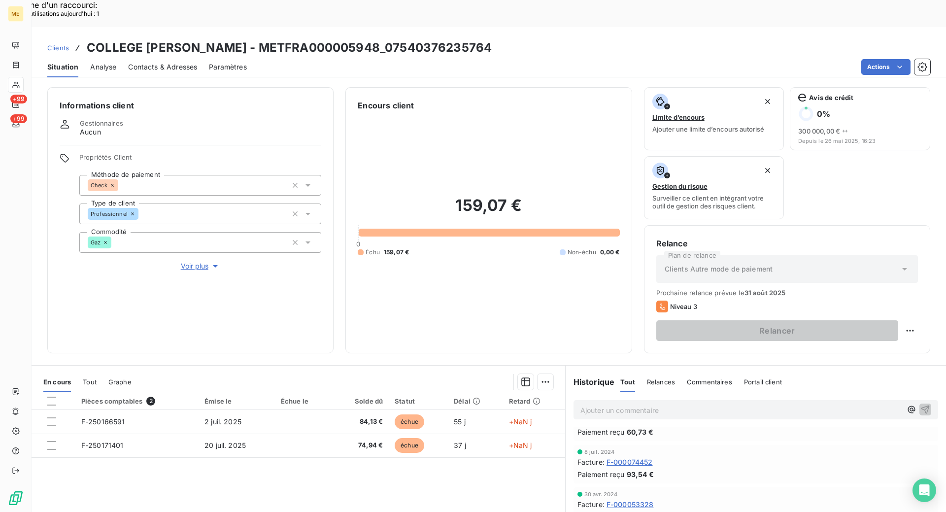
click at [208, 261] on span "Voir plus" at bounding box center [200, 266] width 39 height 10
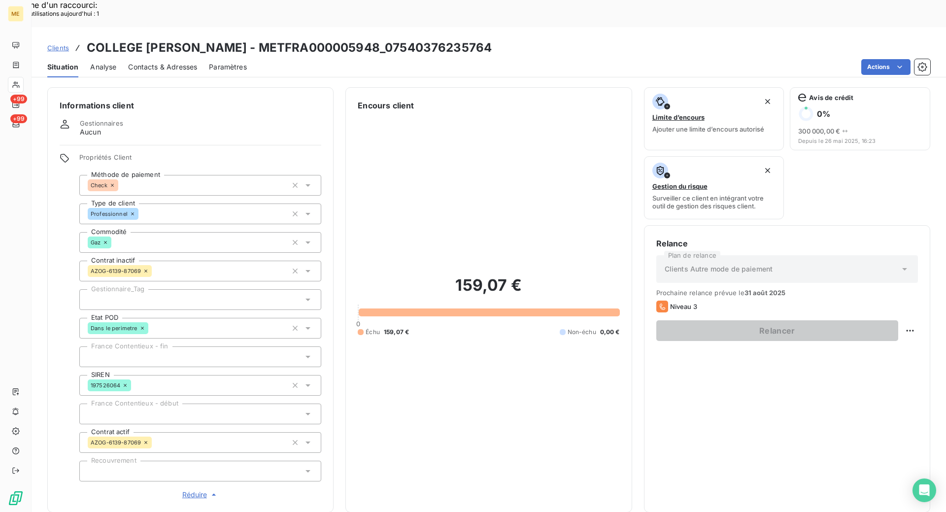
click at [176, 289] on div at bounding box center [200, 299] width 242 height 21
click at [55, 269] on div "Informations client Gestionnaires Aucun Propriétés Client Méthode de paiement C…" at bounding box center [190, 299] width 286 height 425
click at [121, 289] on div at bounding box center [200, 299] width 242 height 21
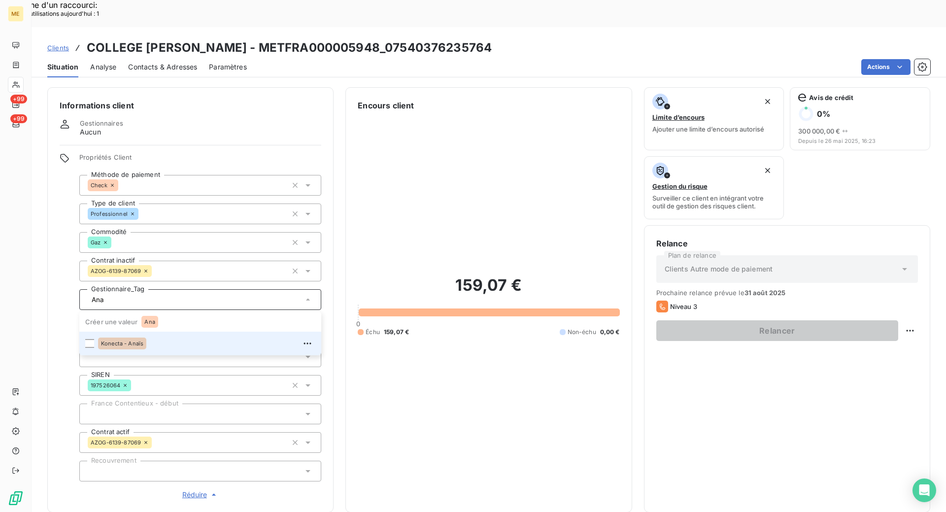
click at [121, 295] on input "Ana" at bounding box center [195, 299] width 215 height 9
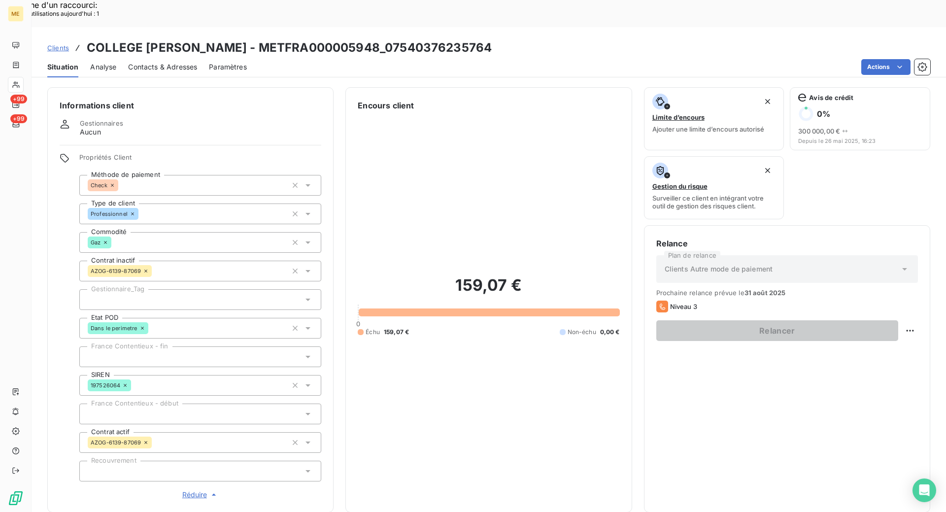
click at [126, 289] on div "Ana" at bounding box center [200, 299] width 242 height 21
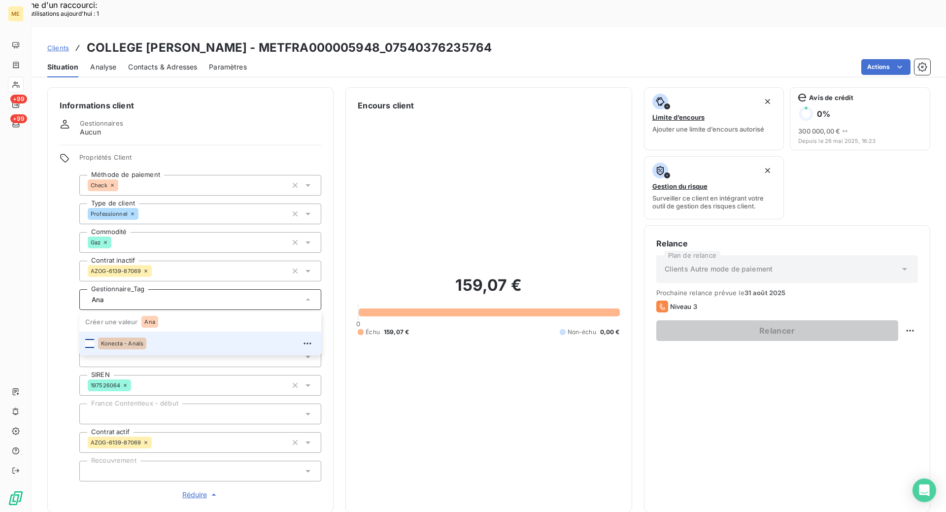
click at [87, 339] on div at bounding box center [89, 343] width 9 height 9
click at [104, 337] on div "Konecta - Anaïs" at bounding box center [122, 343] width 48 height 12
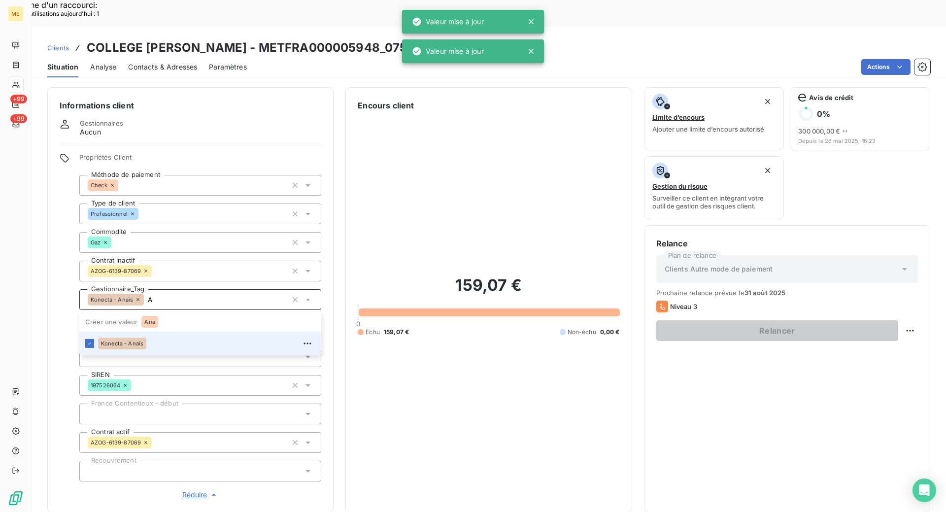
click at [53, 310] on div "Informations client Gestionnaires Aucun Propriétés Client Méthode de paiement C…" at bounding box center [190, 299] width 286 height 425
click at [531, 50] on icon at bounding box center [531, 51] width 10 height 10
click at [532, 20] on icon at bounding box center [531, 22] width 10 height 10
click at [529, 21] on icon at bounding box center [531, 22] width 10 height 10
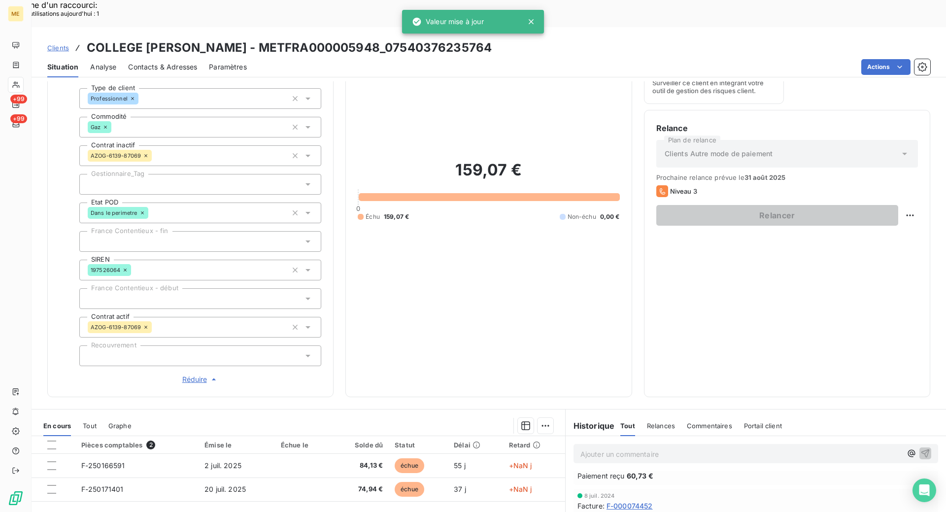
scroll to position [34, 0]
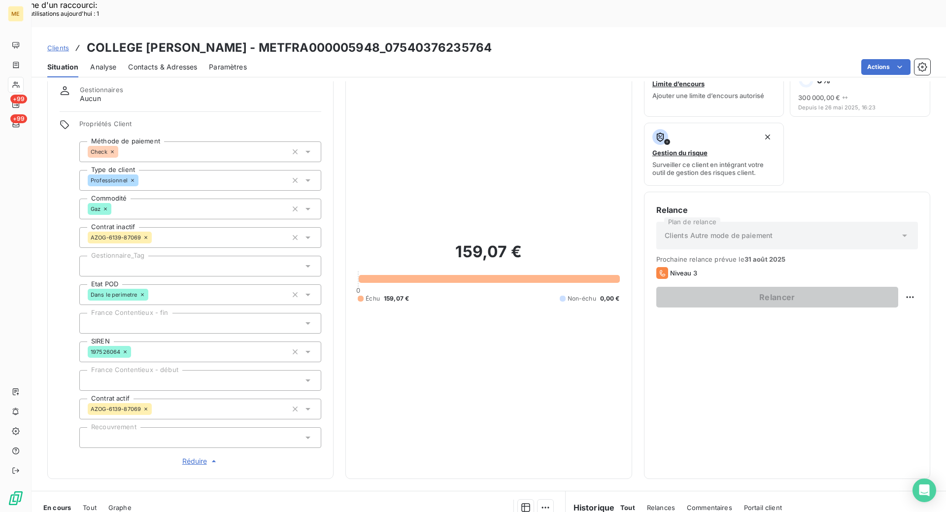
click at [303, 261] on icon at bounding box center [308, 266] width 10 height 10
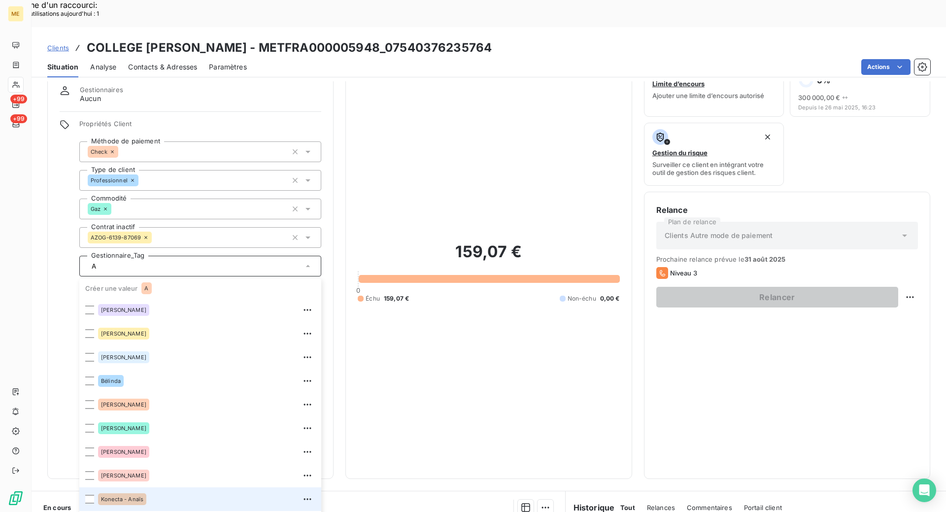
click at [106, 496] on span "Konecta - Anaïs" at bounding box center [122, 499] width 42 height 6
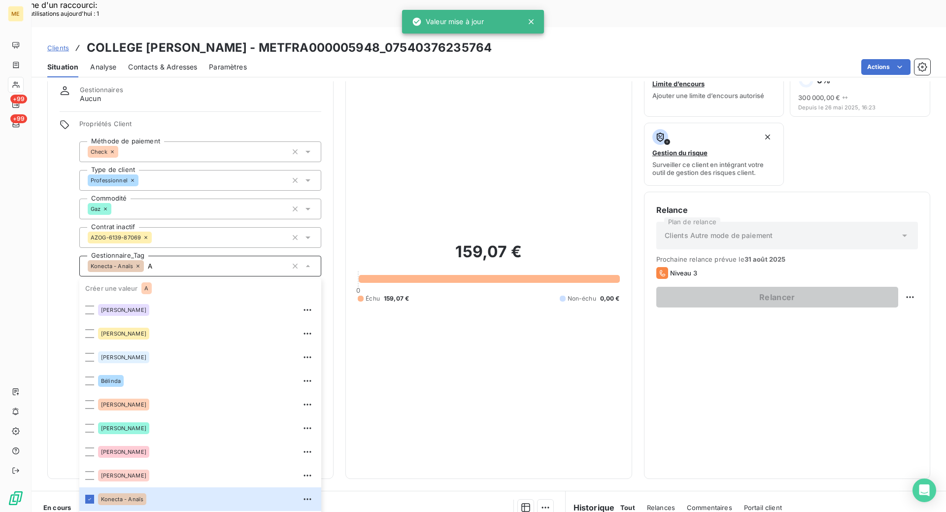
click at [161, 262] on input "A" at bounding box center [215, 266] width 143 height 9
type input "A"
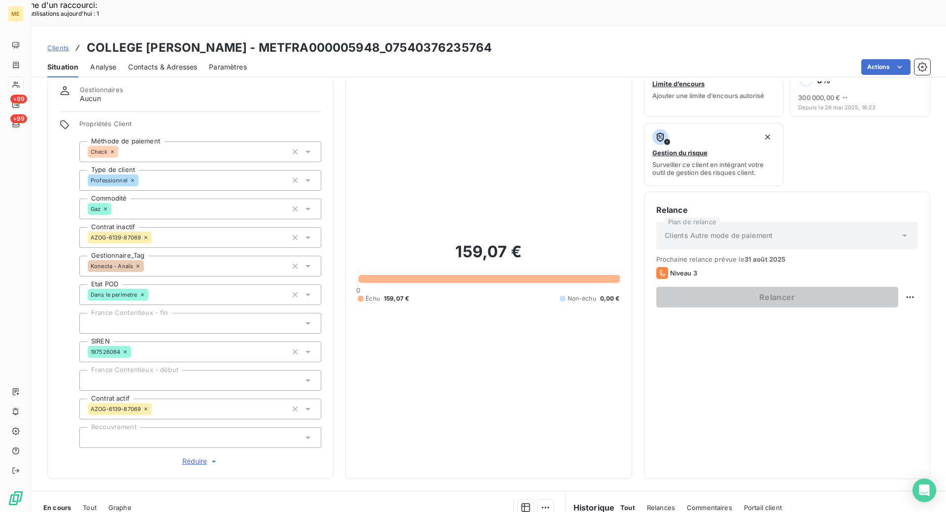
click at [372, 339] on div "159,07 € 0 Échu 159,07 € Non-échu 0,00 €" at bounding box center [489, 272] width 262 height 389
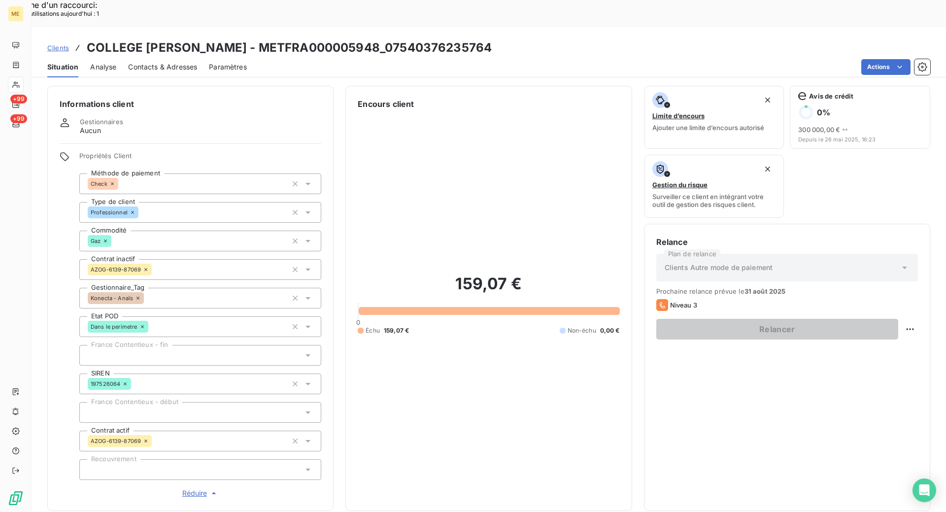
scroll to position [0, 0]
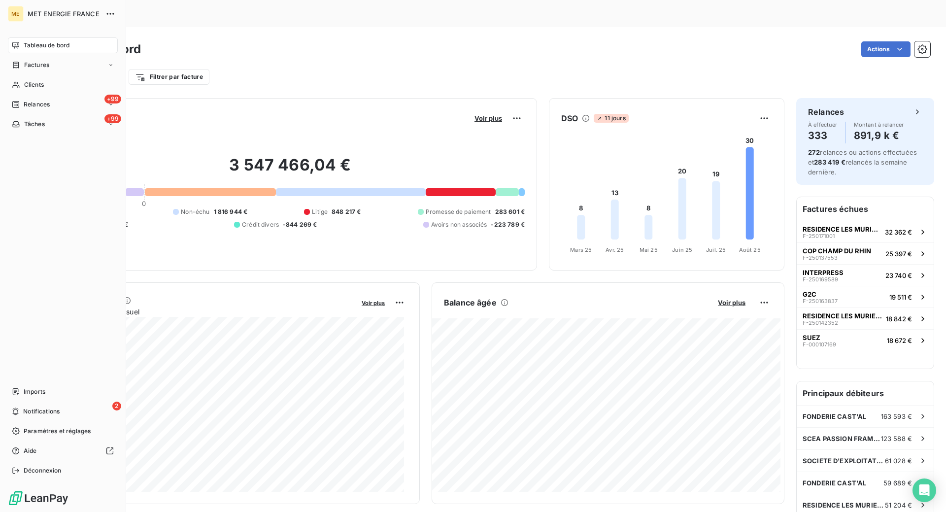
click at [18, 83] on icon at bounding box center [15, 85] width 7 height 6
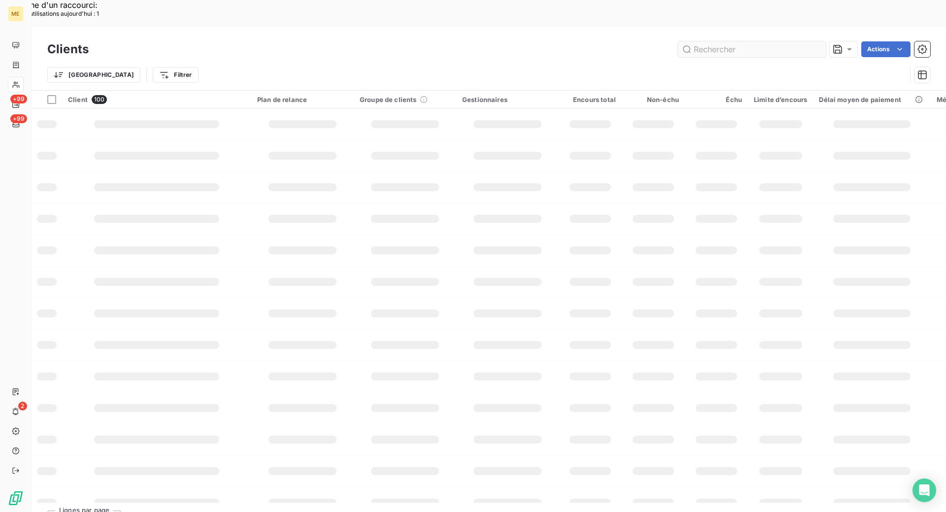
click at [724, 41] on input "text" at bounding box center [752, 49] width 148 height 16
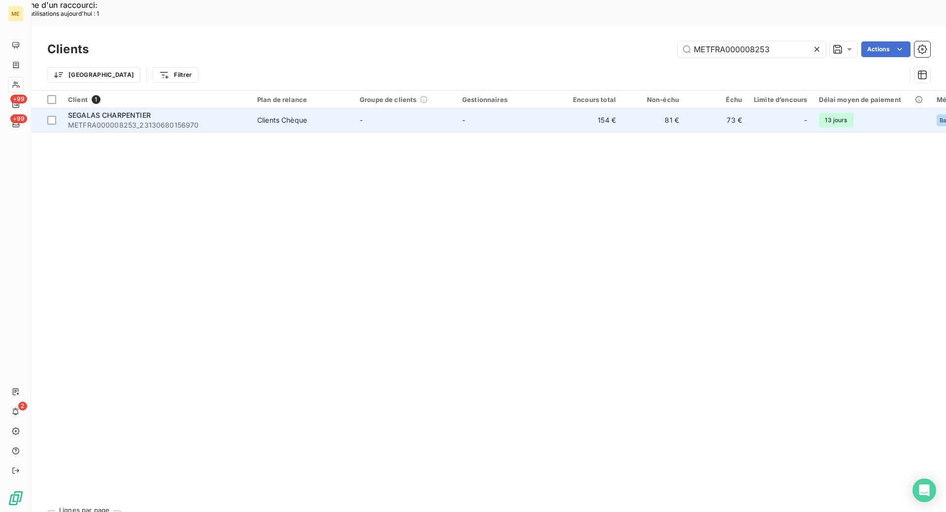
type input "METFRA000008253"
click at [259, 108] on td "Clients Chèque" at bounding box center [302, 120] width 102 height 24
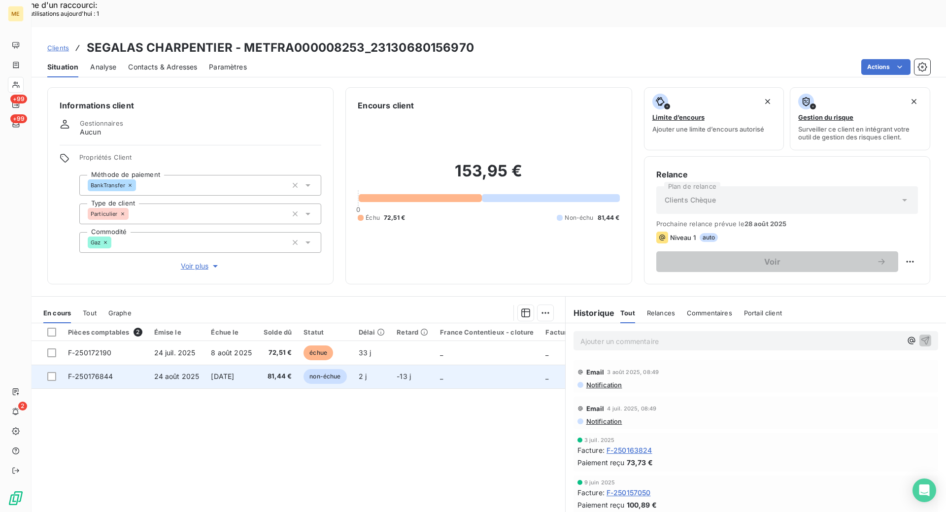
click at [175, 365] on td "24 août 2025" at bounding box center [176, 377] width 57 height 24
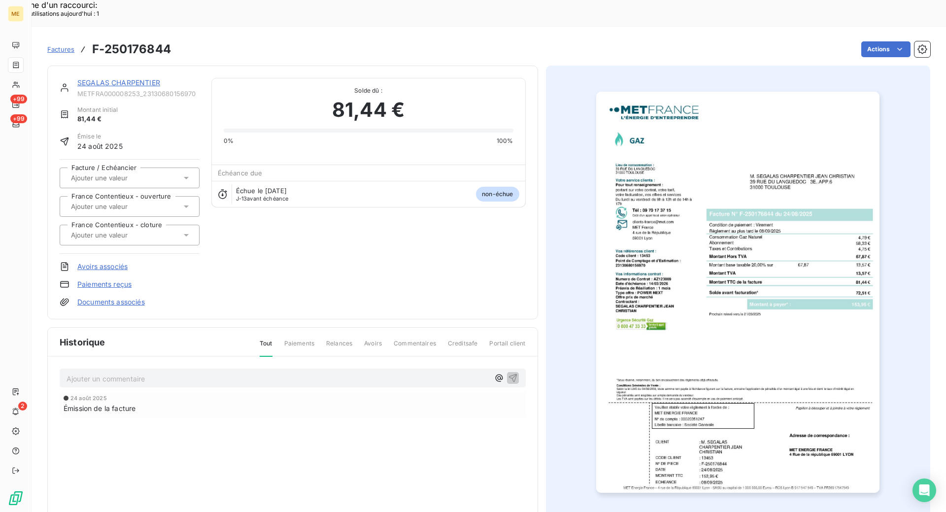
click at [730, 328] on img "button" at bounding box center [737, 292] width 283 height 401
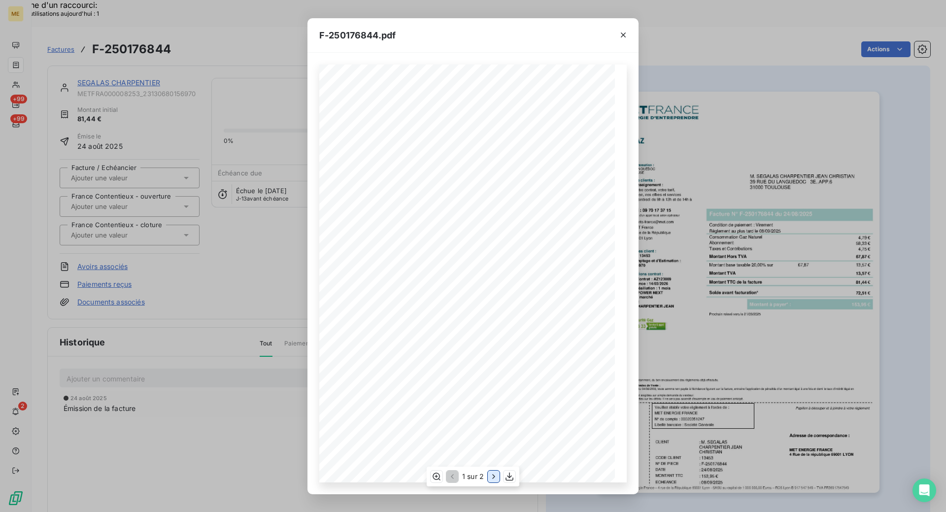
click at [495, 474] on icon "button" at bounding box center [494, 476] width 10 height 10
click at [435, 473] on icon "button" at bounding box center [436, 475] width 8 height 7
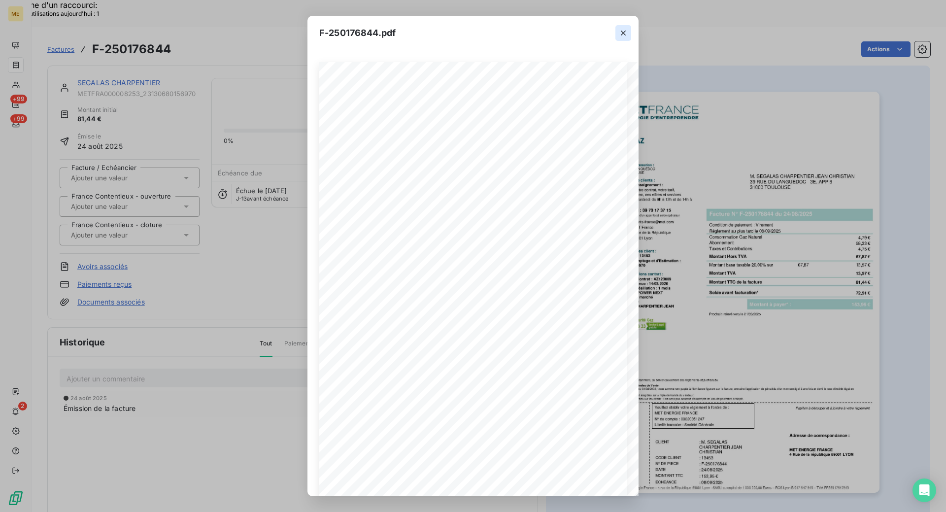
click at [623, 36] on icon "button" at bounding box center [623, 33] width 10 height 10
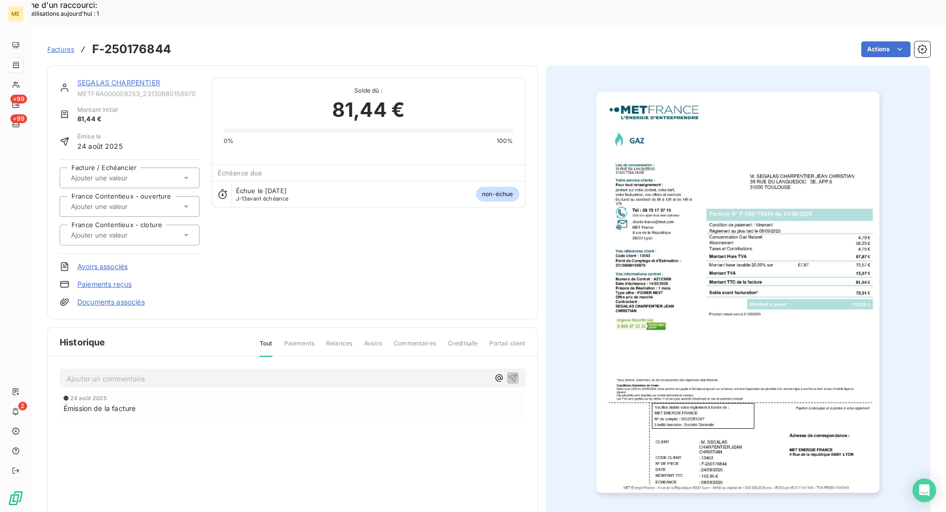
click at [136, 78] on link "SEGALAS CHARPENTIER" at bounding box center [118, 82] width 83 height 8
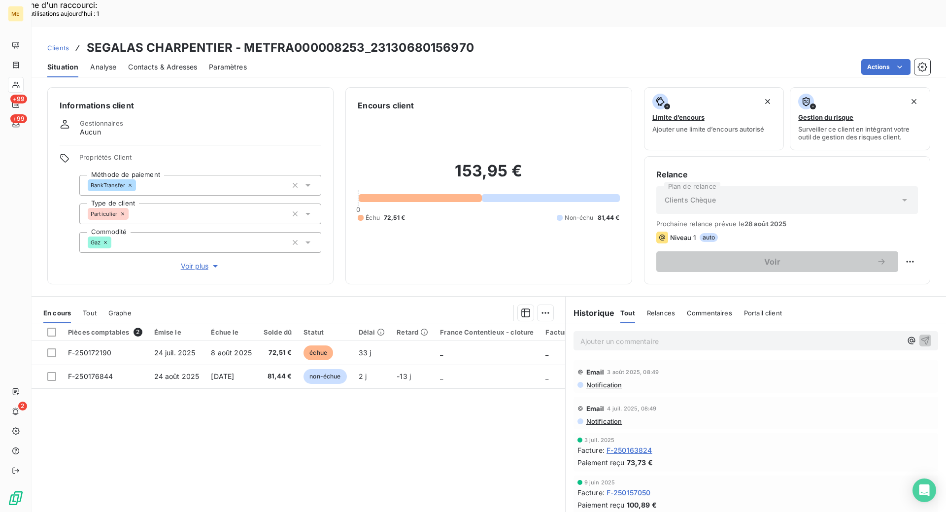
click at [314, 39] on h3 "SEGALAS CHARPENTIER - METFRA000008253_23130680156970" at bounding box center [280, 48] width 387 height 18
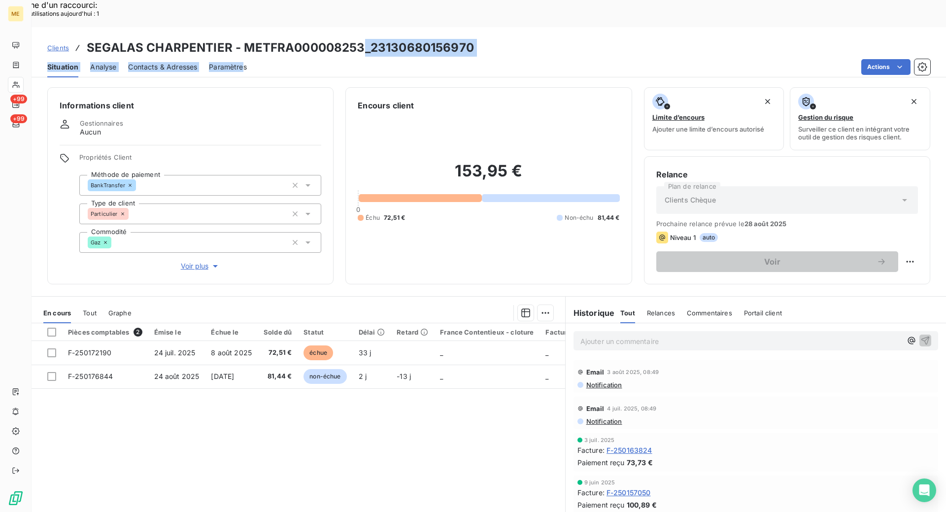
drag, startPoint x: 245, startPoint y: 18, endPoint x: 245, endPoint y: 34, distance: 15.8
click at [245, 34] on div "Clients SEGALAS CHARPENTIER - METFRA000008253_23130680156970 Situation Analyse …" at bounding box center [489, 52] width 914 height 50
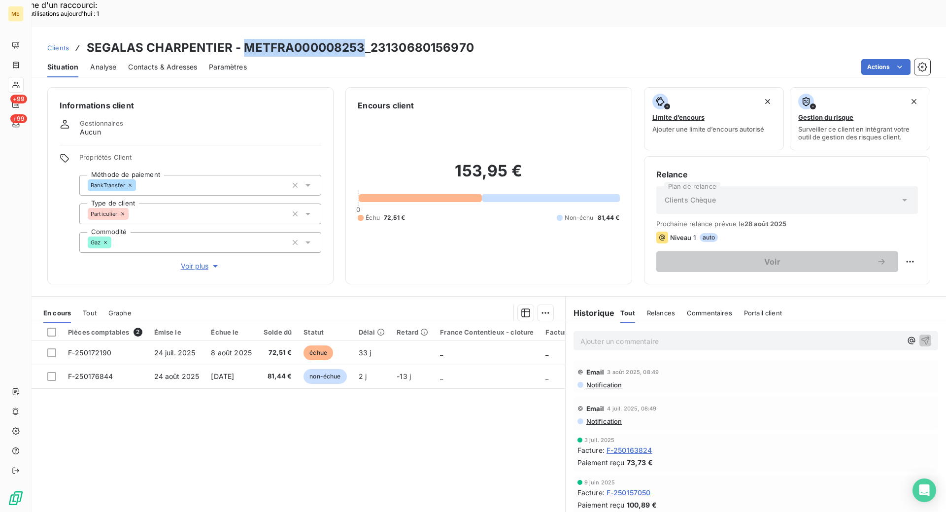
copy h3 "METFRA000008253"
drag, startPoint x: 244, startPoint y: 21, endPoint x: 361, endPoint y: 16, distance: 117.4
click at [361, 39] on h3 "SEGALAS CHARPENTIER - METFRA000008253_23130680156970" at bounding box center [280, 48] width 387 height 18
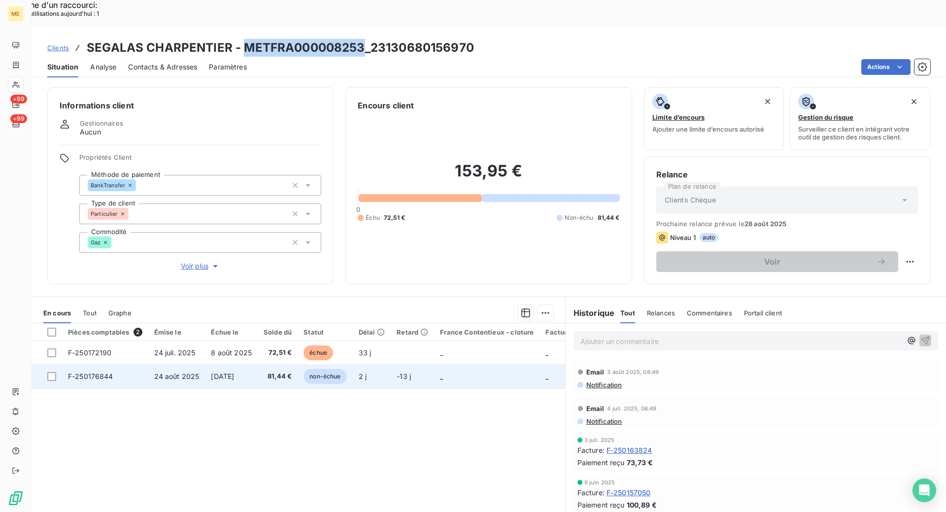
click at [250, 365] on td "8 sept. 2025" at bounding box center [231, 377] width 53 height 24
